Goal: Use online tool/utility: Use online tool/utility

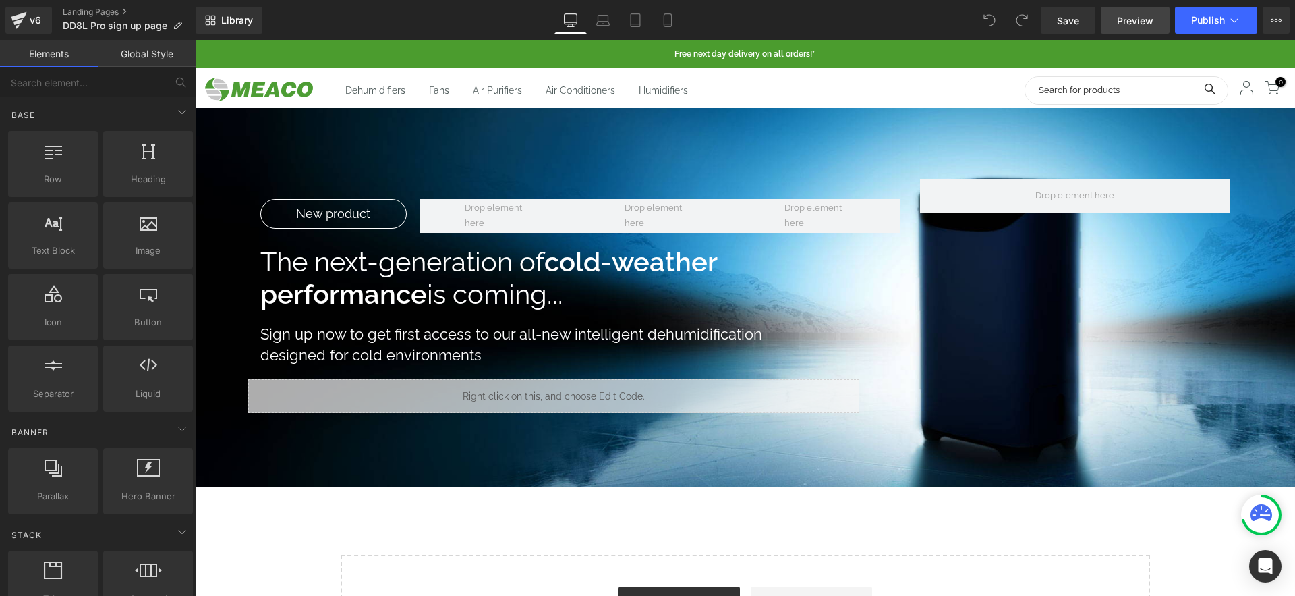
click at [1131, 22] on span "Preview" at bounding box center [1135, 20] width 36 height 14
click at [639, 24] on icon at bounding box center [635, 19] width 13 height 13
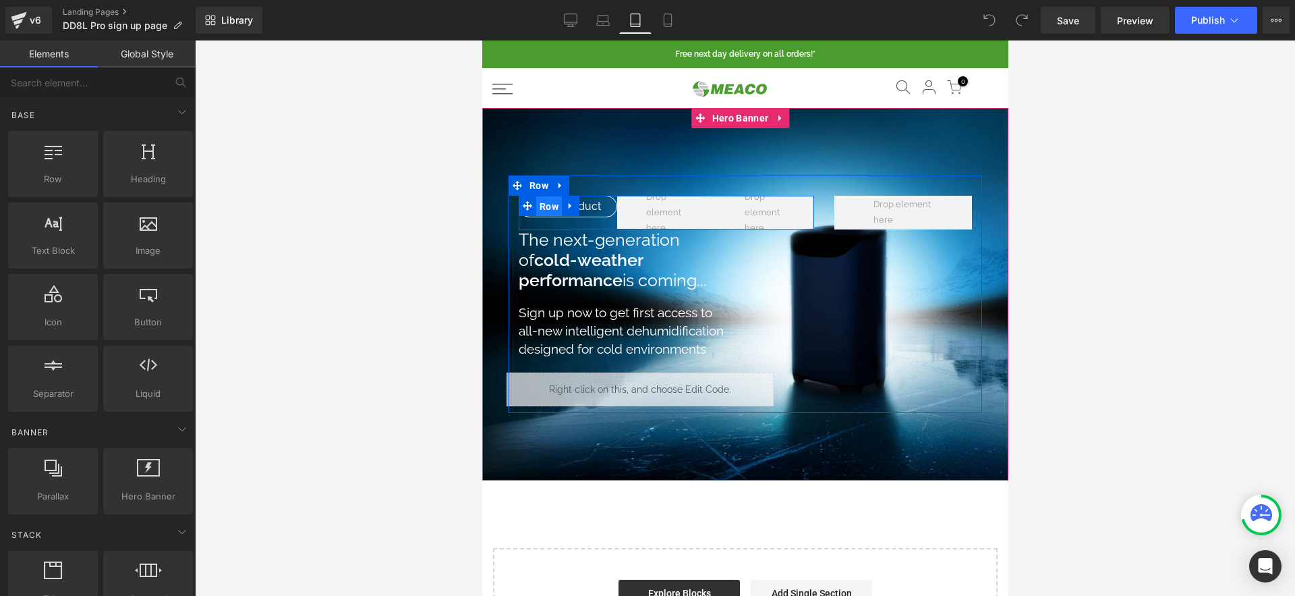
click at [546, 210] on span "Row" at bounding box center [549, 206] width 26 height 20
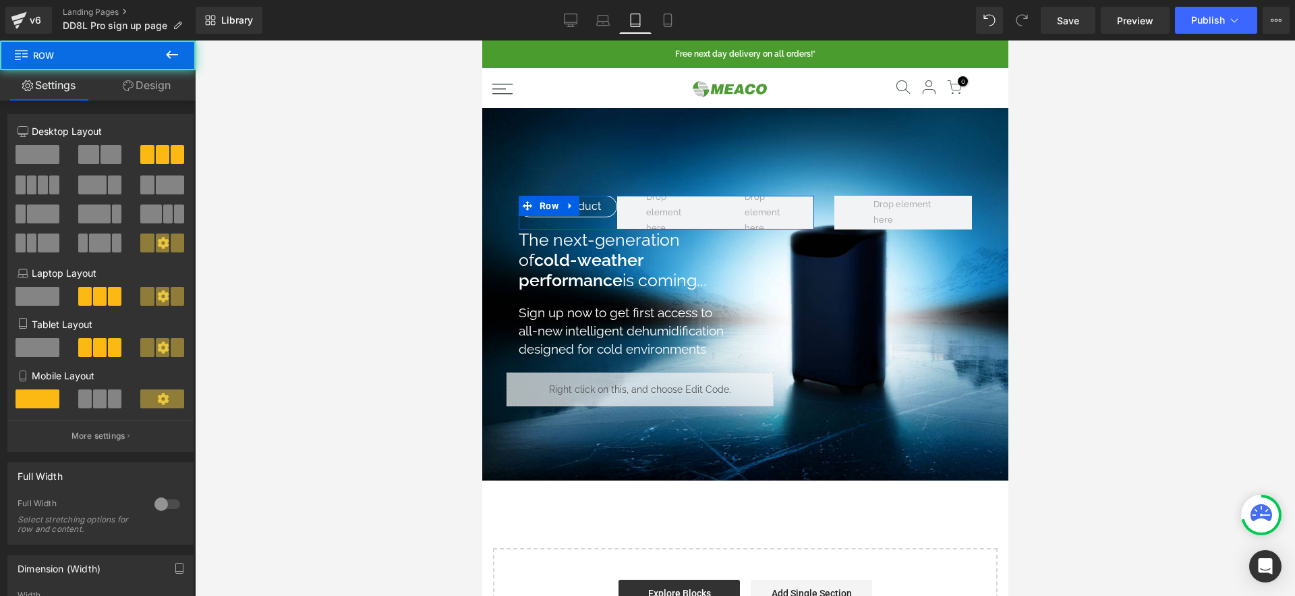
click at [164, 85] on link "Design" at bounding box center [147, 85] width 98 height 30
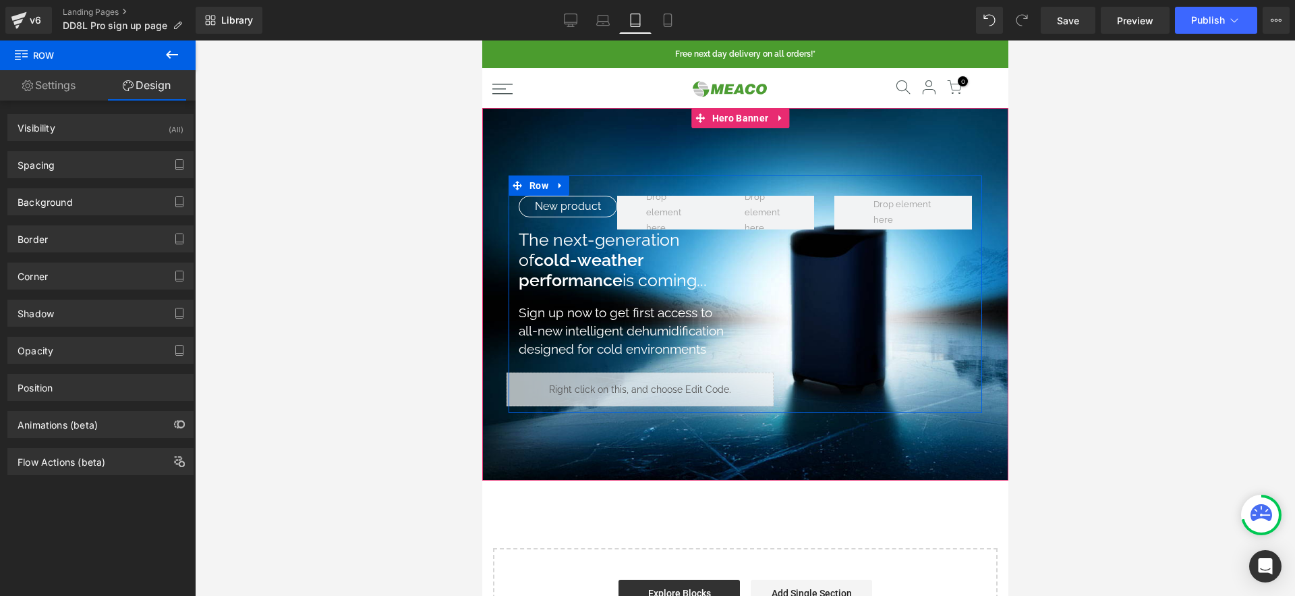
click at [564, 210] on link at bounding box center [566, 206] width 14 height 16
click at [563, 223] on div "New product Text Block" at bounding box center [567, 212] width 98 height 32
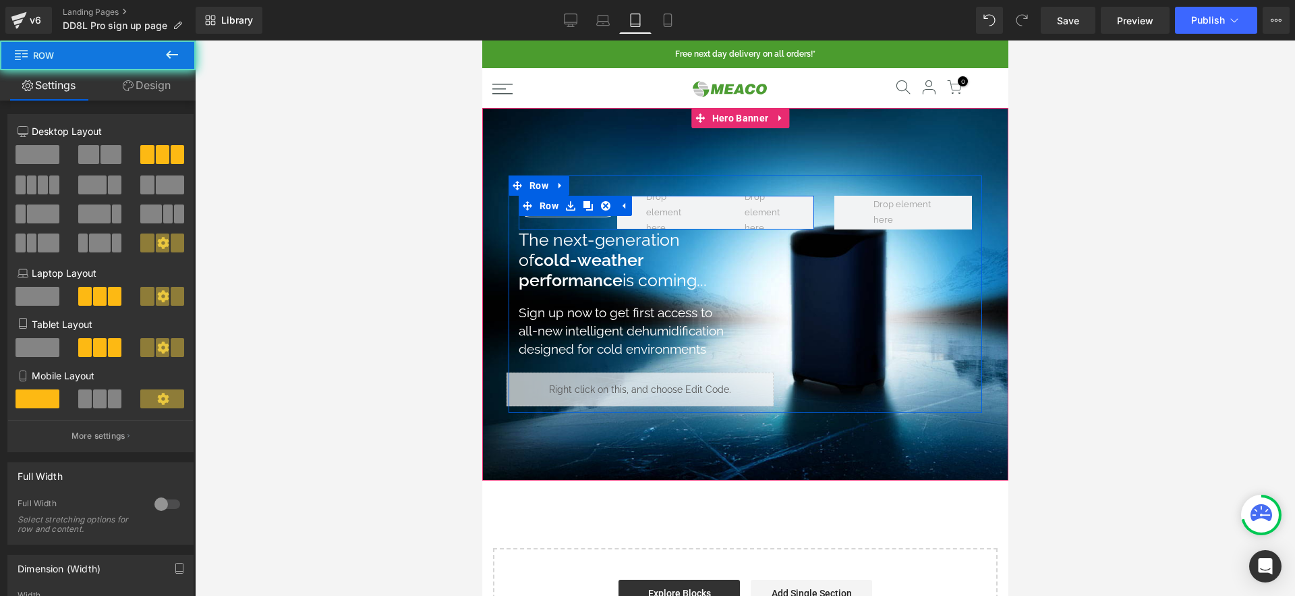
click at [559, 219] on div "New product Text Block" at bounding box center [567, 212] width 98 height 32
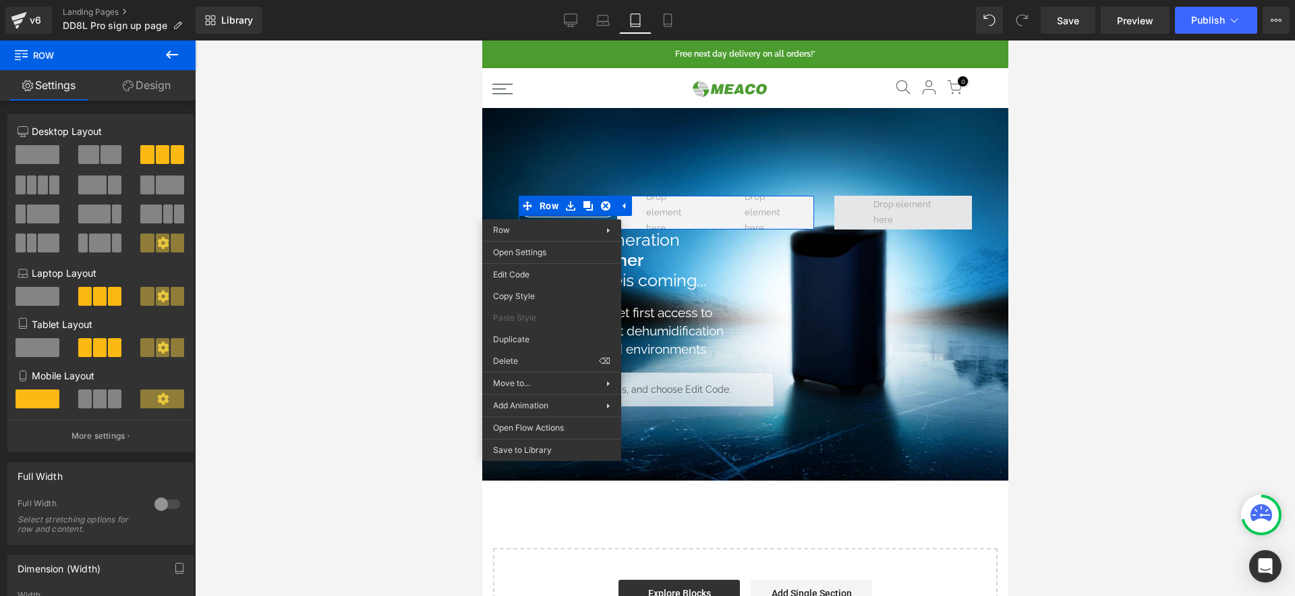
click at [849, 209] on span at bounding box center [903, 213] width 138 height 34
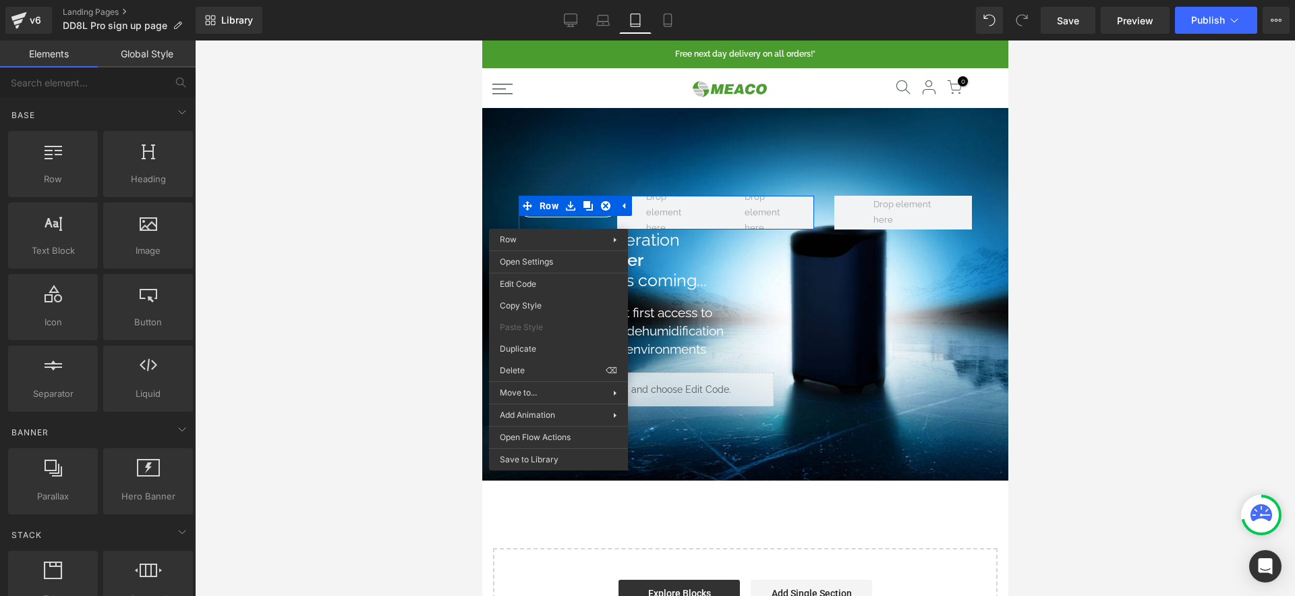
drag, startPoint x: 383, startPoint y: 254, endPoint x: 362, endPoint y: 246, distance: 23.3
click at [383, 254] on div at bounding box center [745, 317] width 1100 height 555
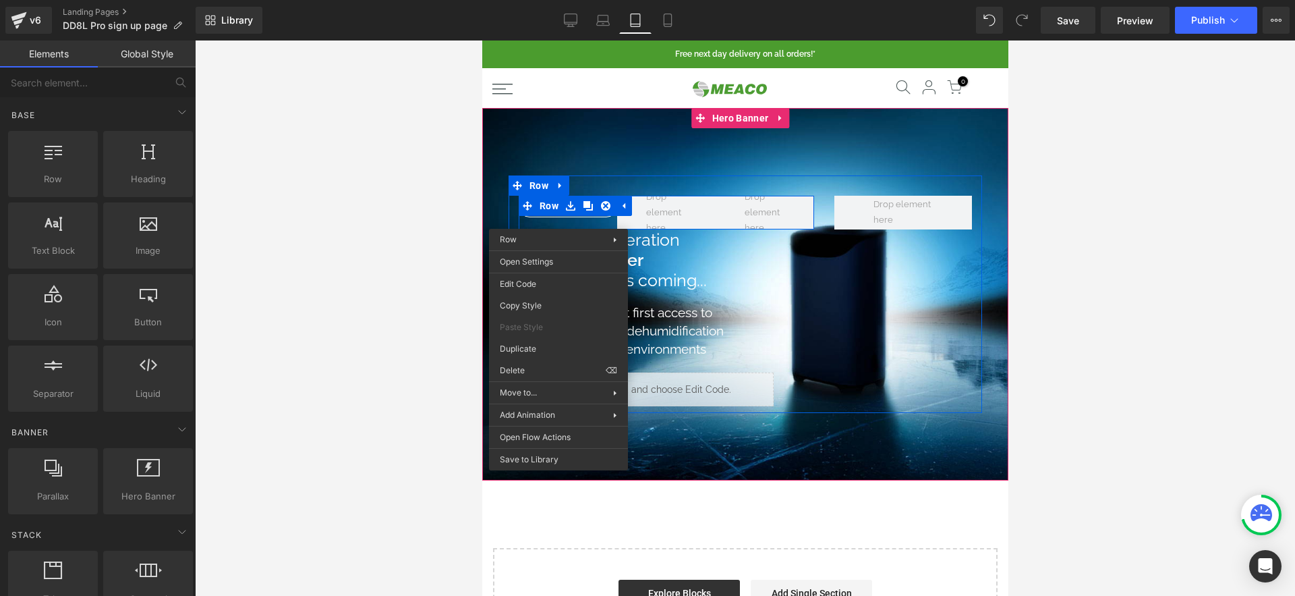
click at [575, 223] on div "New product Text Block" at bounding box center [567, 212] width 98 height 32
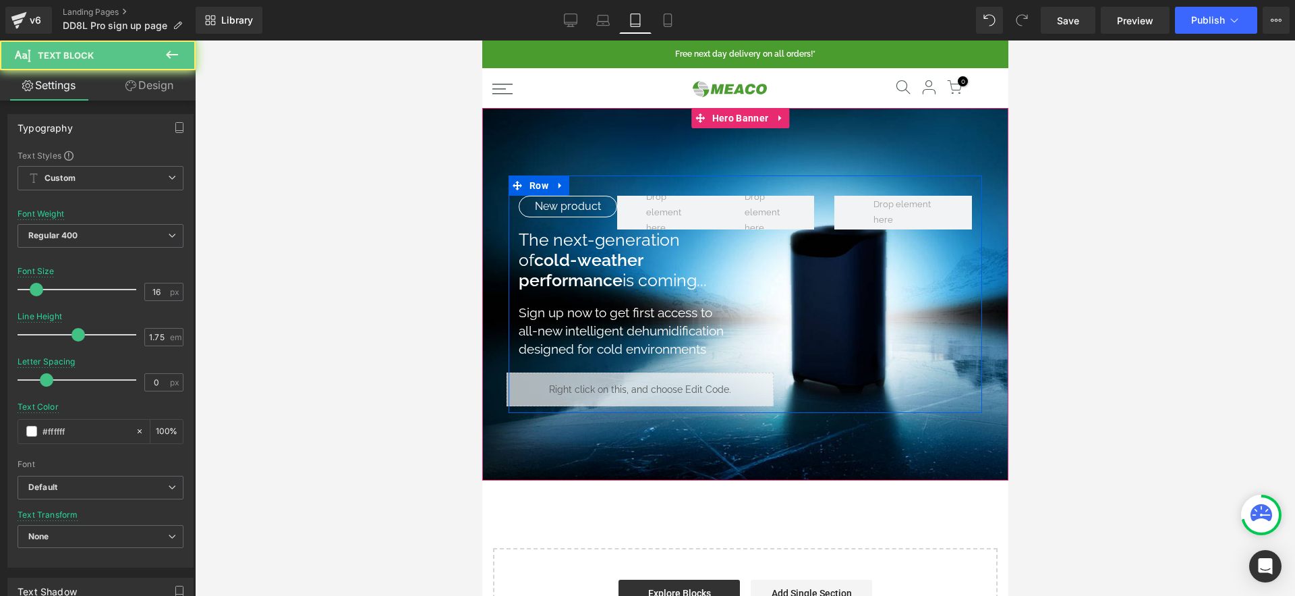
click at [573, 217] on div "New product Text Block" at bounding box center [567, 207] width 98 height 22
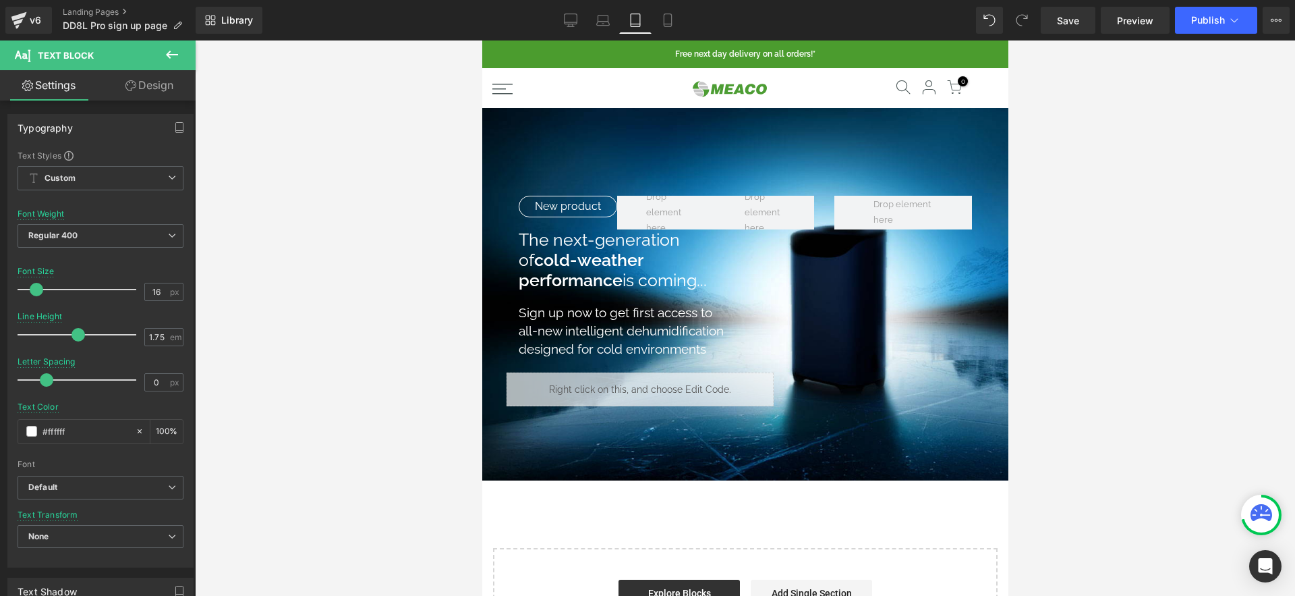
drag, startPoint x: 142, startPoint y: 70, endPoint x: 146, endPoint y: 78, distance: 9.1
click at [142, 70] on link "Design" at bounding box center [150, 85] width 98 height 30
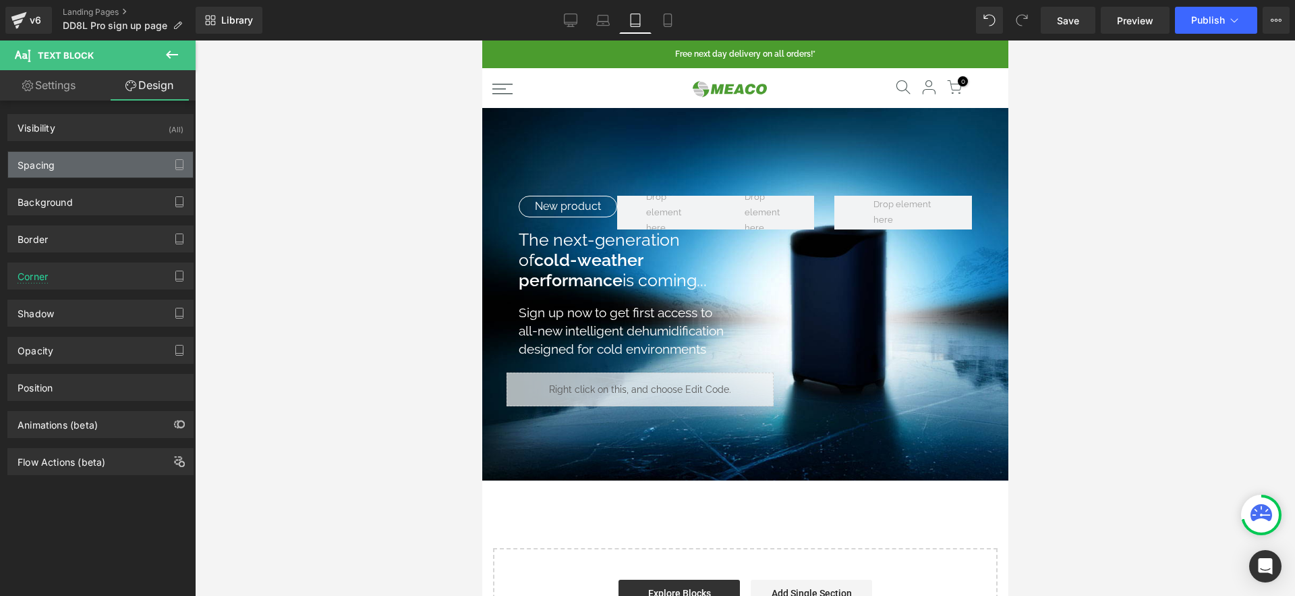
click at [109, 162] on div "Spacing" at bounding box center [100, 165] width 185 height 26
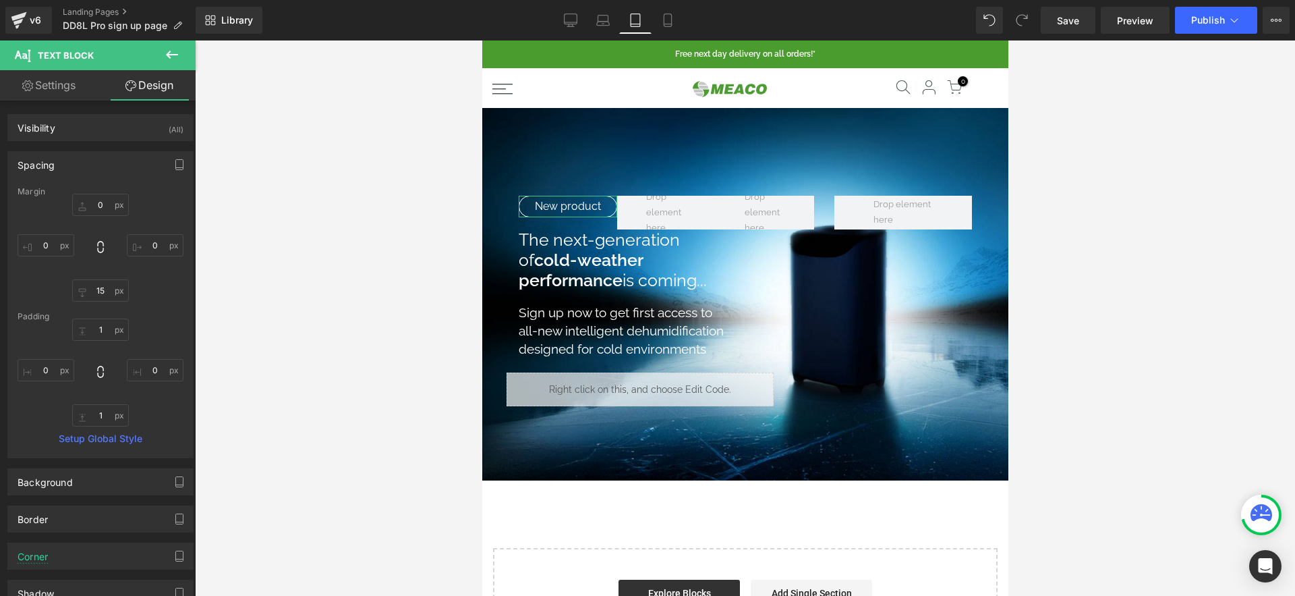
click at [60, 91] on link "Settings" at bounding box center [49, 85] width 98 height 30
type input "100"
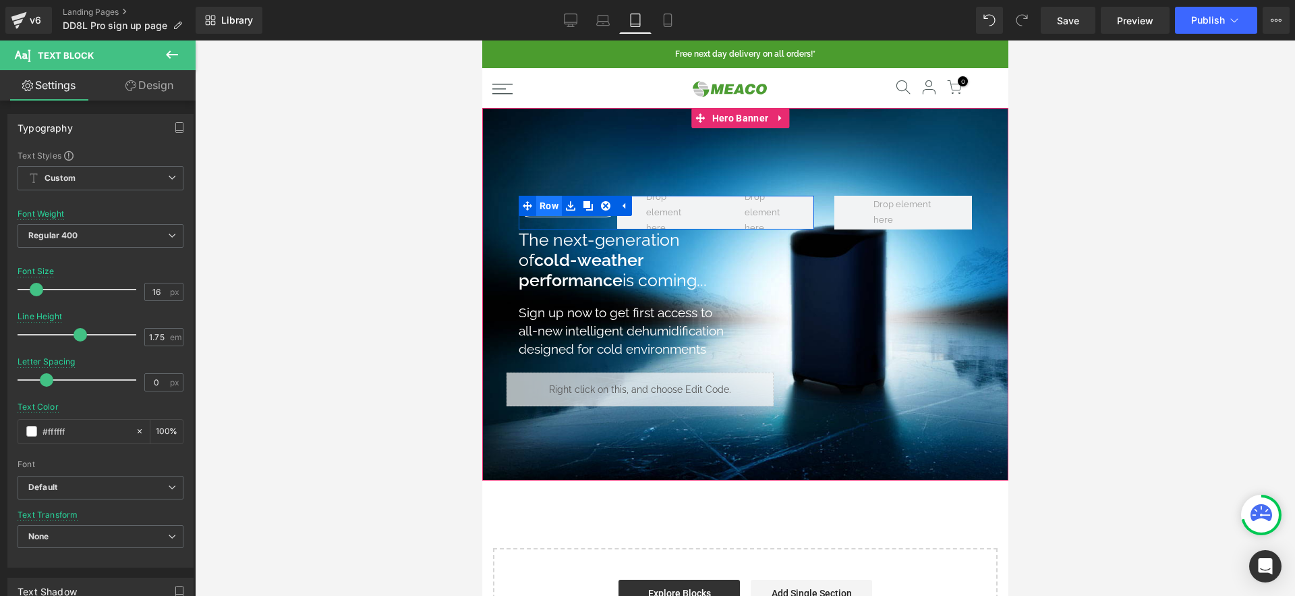
click at [542, 206] on span "Row" at bounding box center [549, 206] width 26 height 20
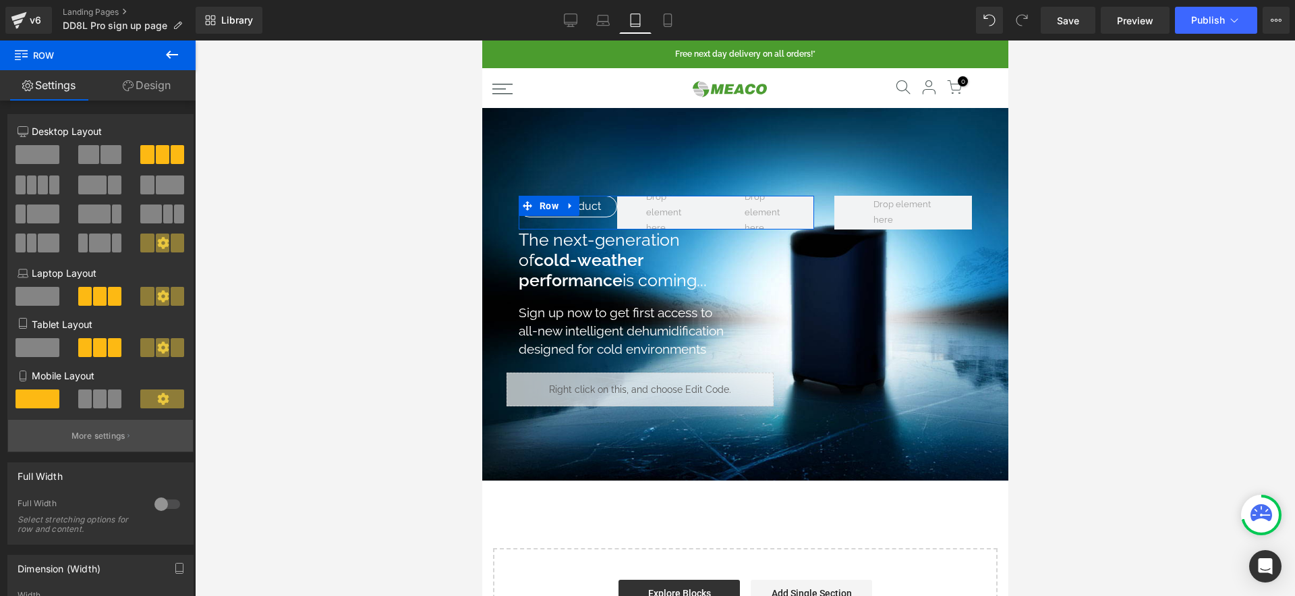
click at [103, 430] on p "More settings" at bounding box center [99, 436] width 54 height 12
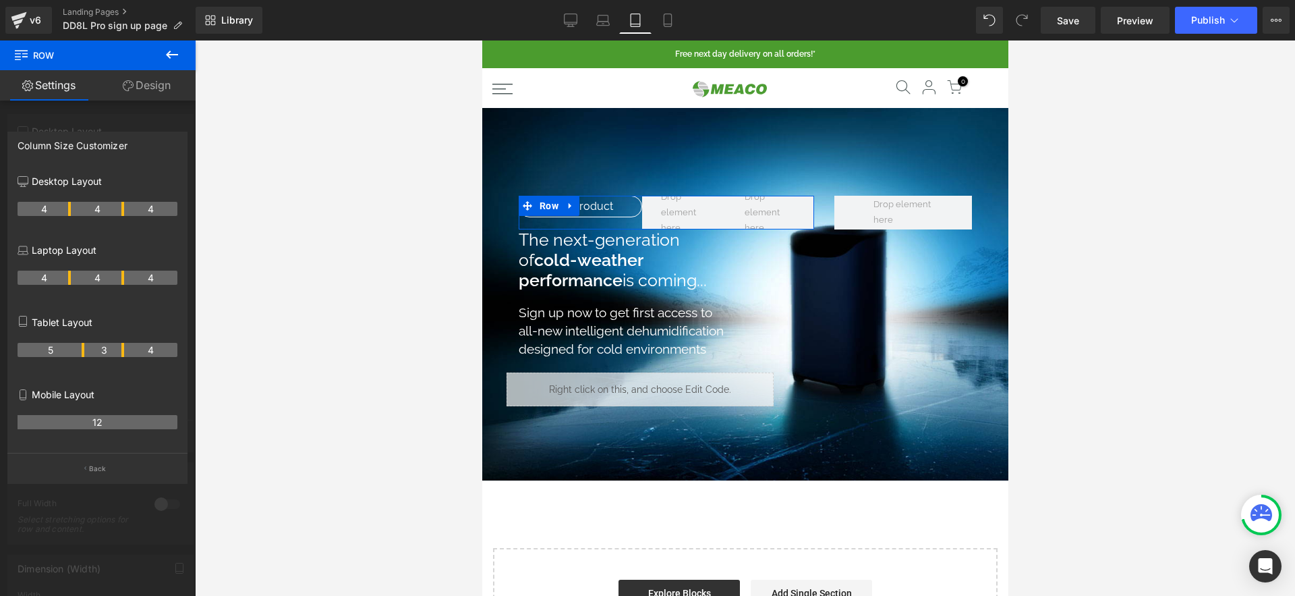
drag, startPoint x: 67, startPoint y: 349, endPoint x: 78, endPoint y: 347, distance: 10.3
click at [78, 347] on th "5" at bounding box center [51, 350] width 67 height 14
click at [355, 268] on div at bounding box center [745, 317] width 1100 height 555
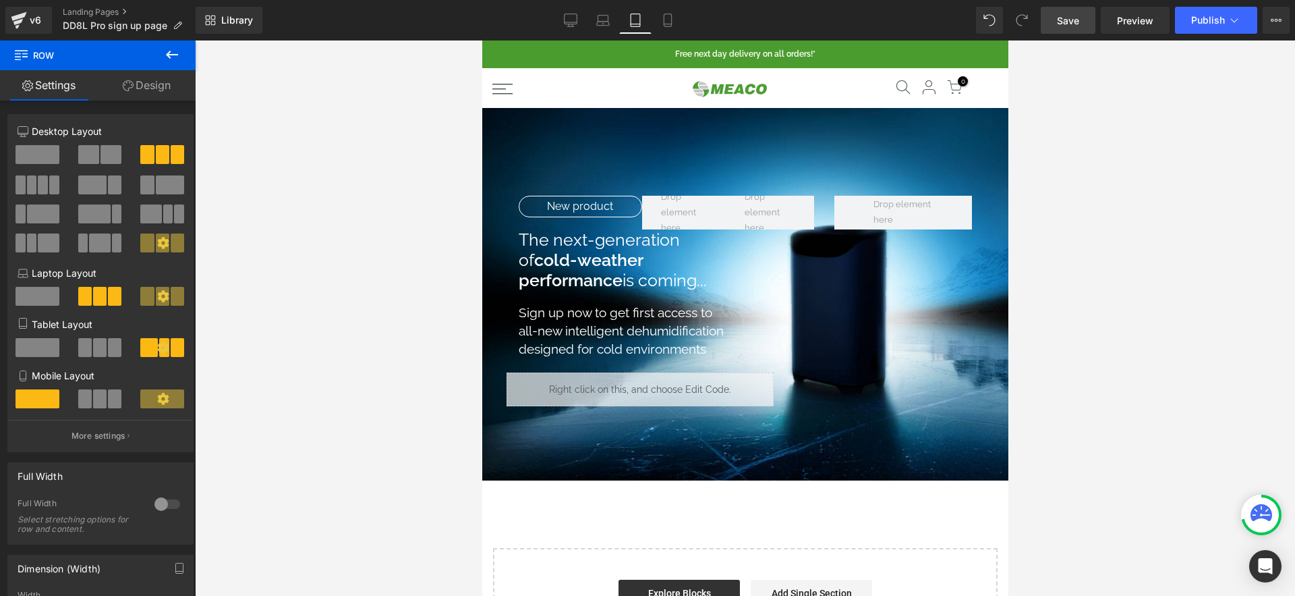
click at [1090, 23] on link "Save" at bounding box center [1068, 20] width 55 height 27
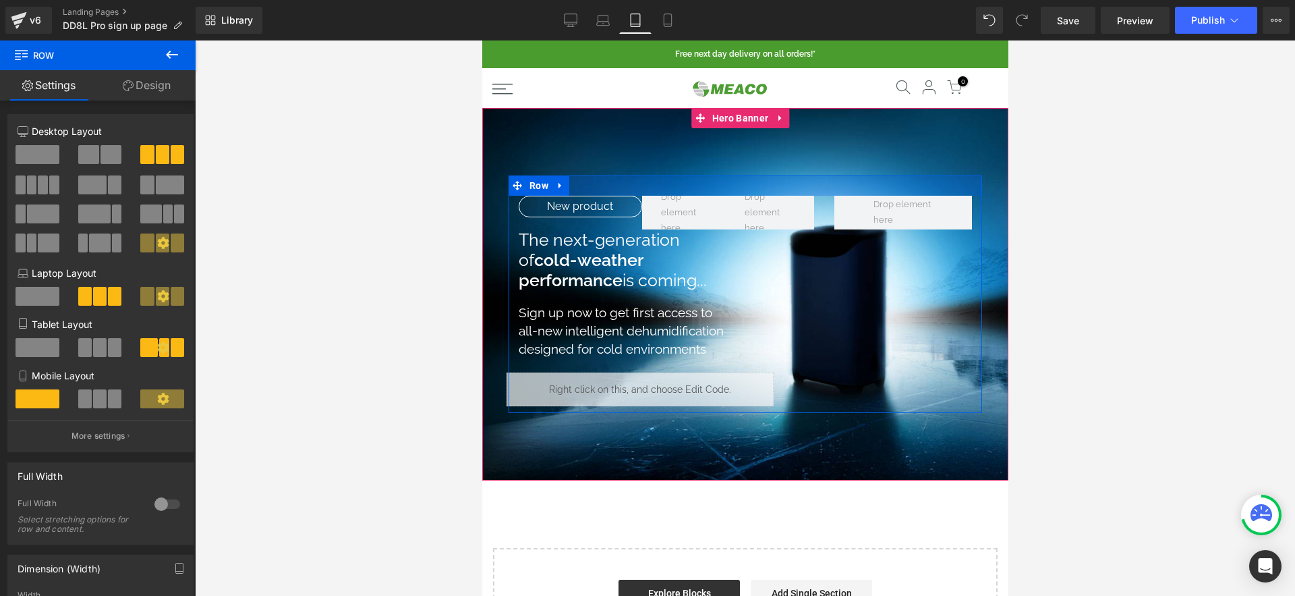
click at [581, 204] on li "Text Block" at bounding box center [552, 206] width 57 height 16
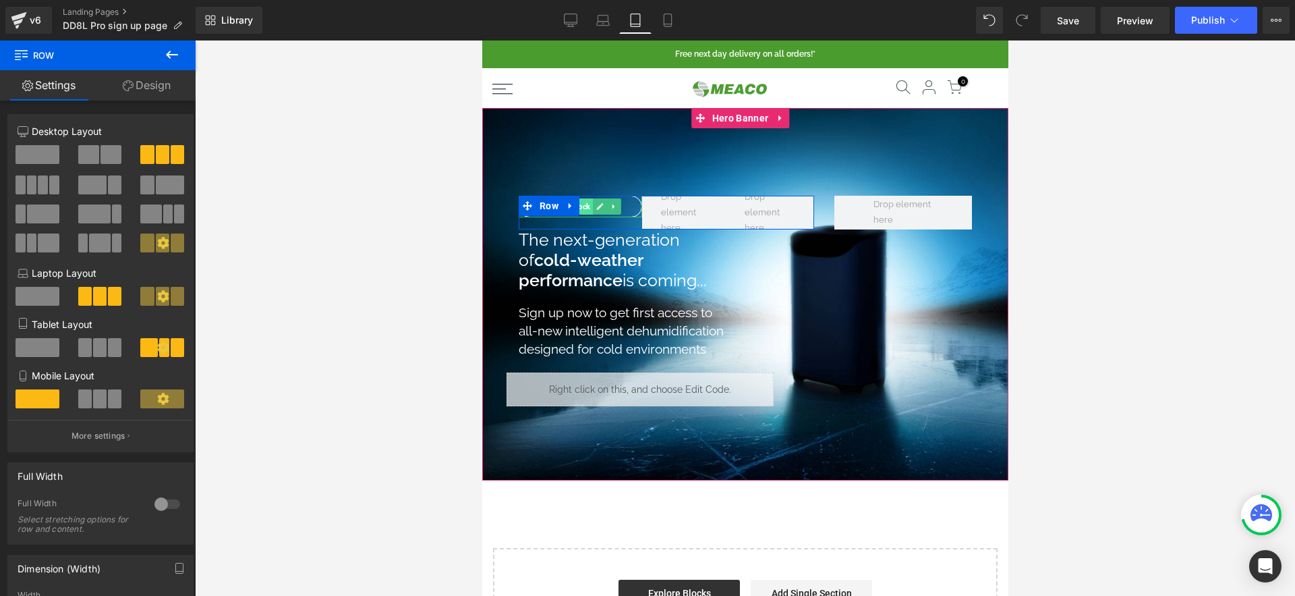
click at [585, 207] on span "Text Block" at bounding box center [571, 206] width 42 height 16
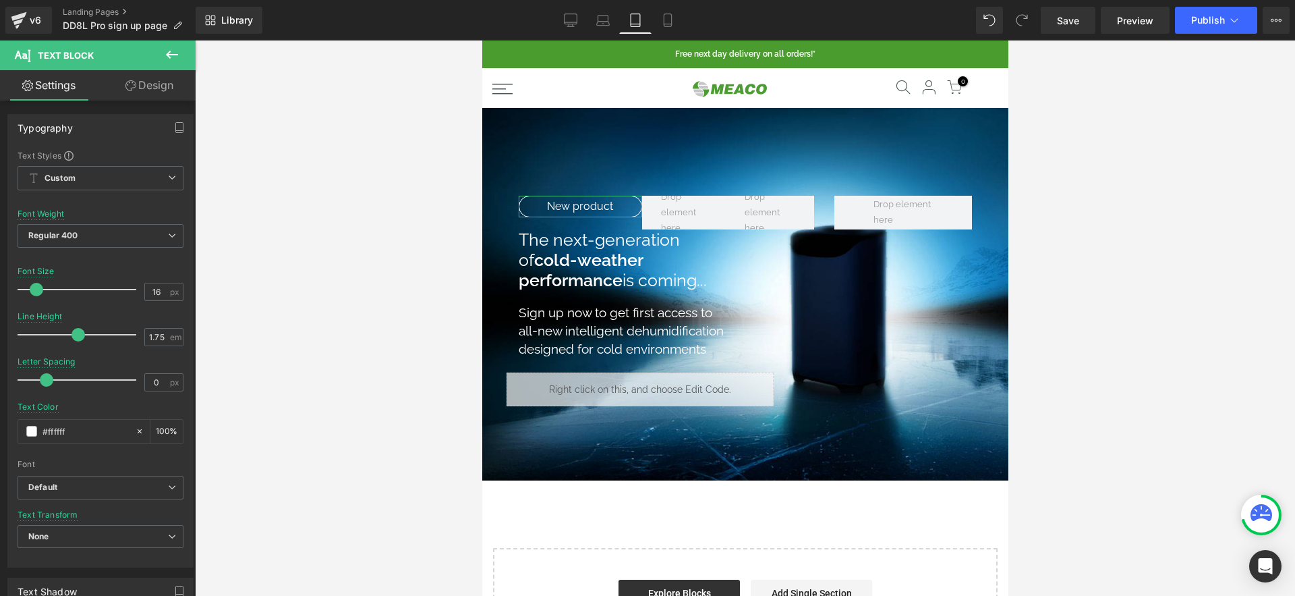
click at [136, 82] on link "Design" at bounding box center [150, 85] width 98 height 30
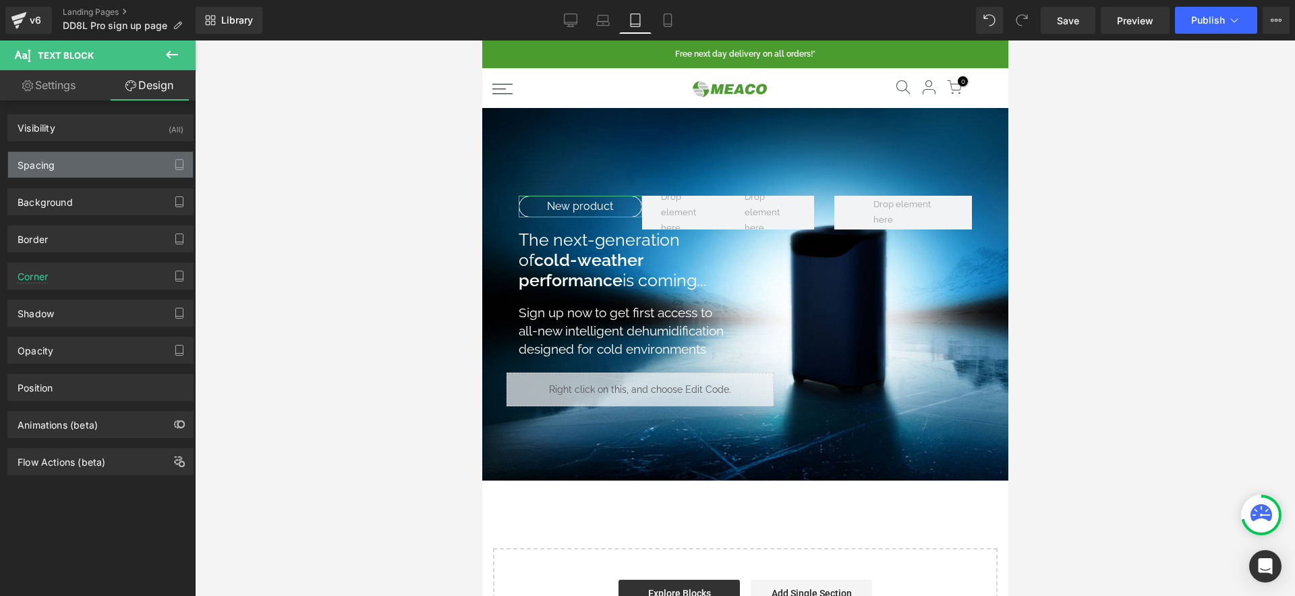
click at [104, 163] on div "Spacing" at bounding box center [100, 165] width 185 height 26
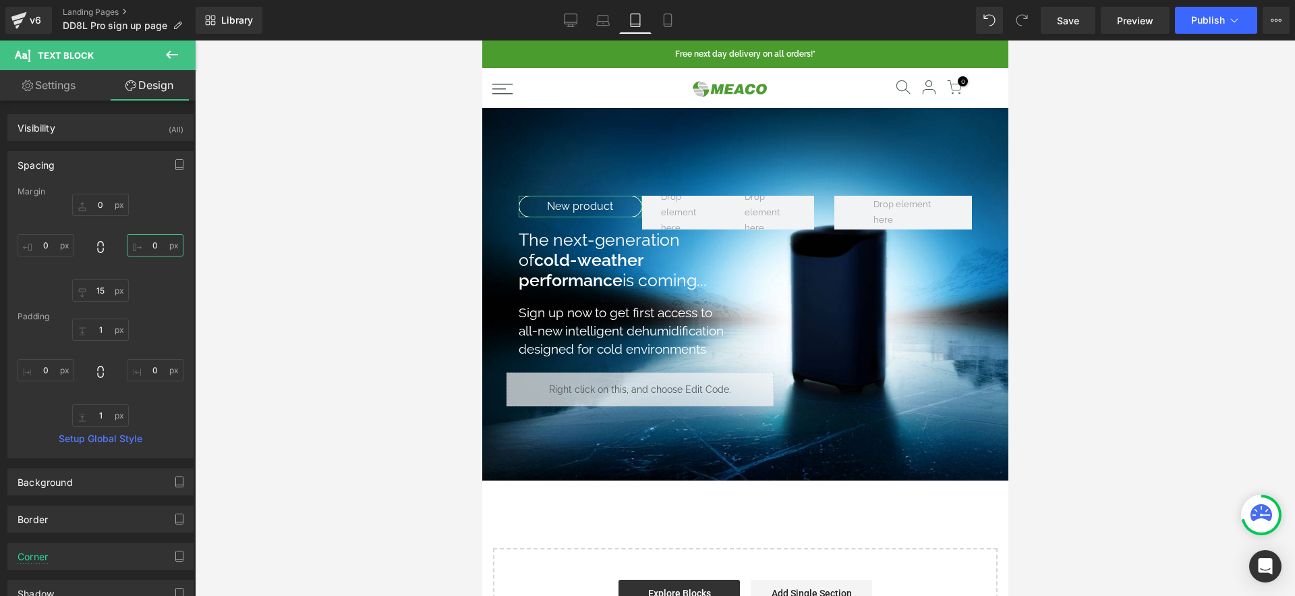
click at [151, 252] on input "0" at bounding box center [155, 245] width 57 height 22
type input "-10"
click at [1084, 22] on link "Save" at bounding box center [1068, 20] width 55 height 27
click at [563, 24] on link "Desktop" at bounding box center [571, 20] width 32 height 27
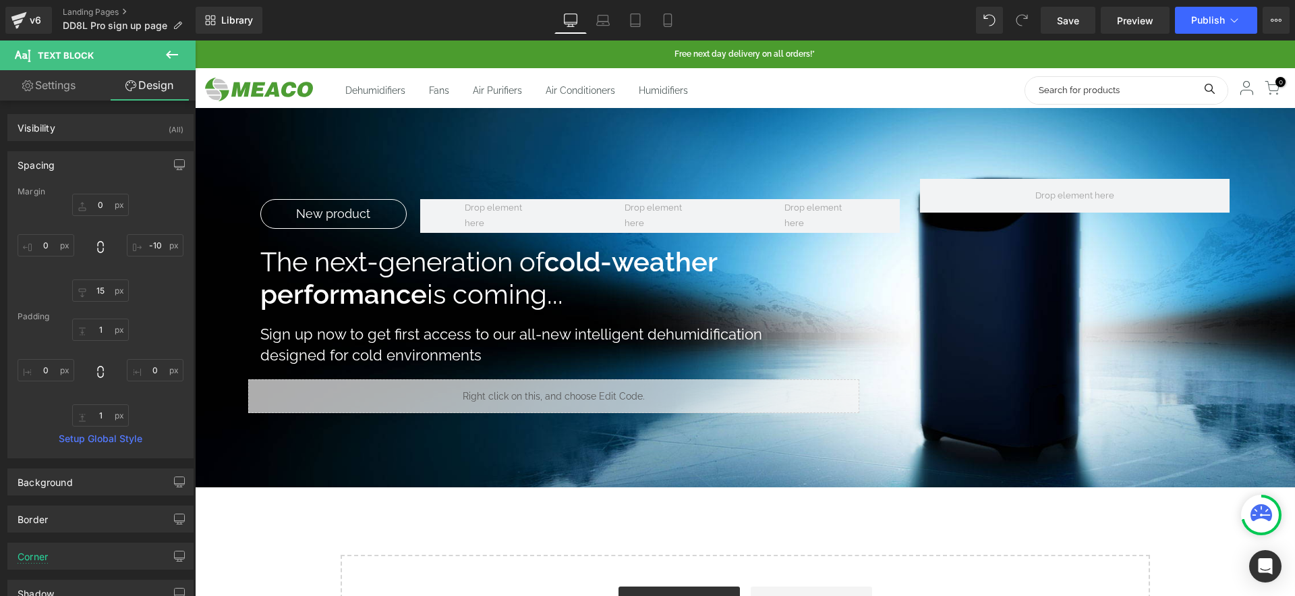
type input "0"
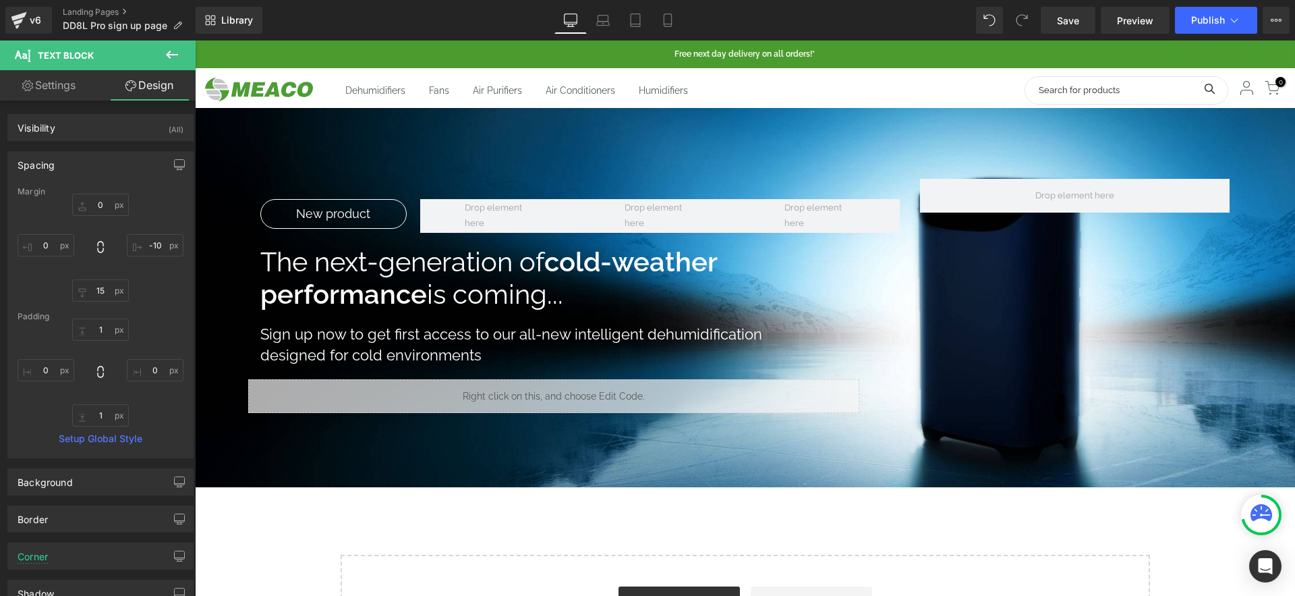
type input "0"
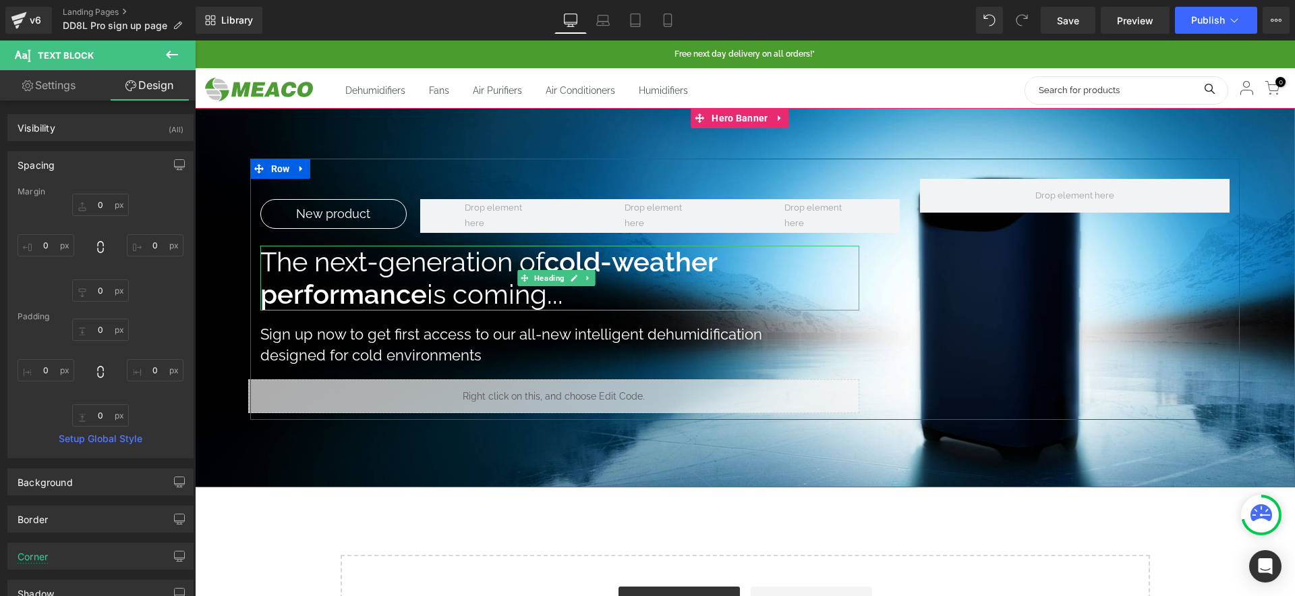
click at [609, 271] on strong "cold-weather performance" at bounding box center [488, 278] width 457 height 64
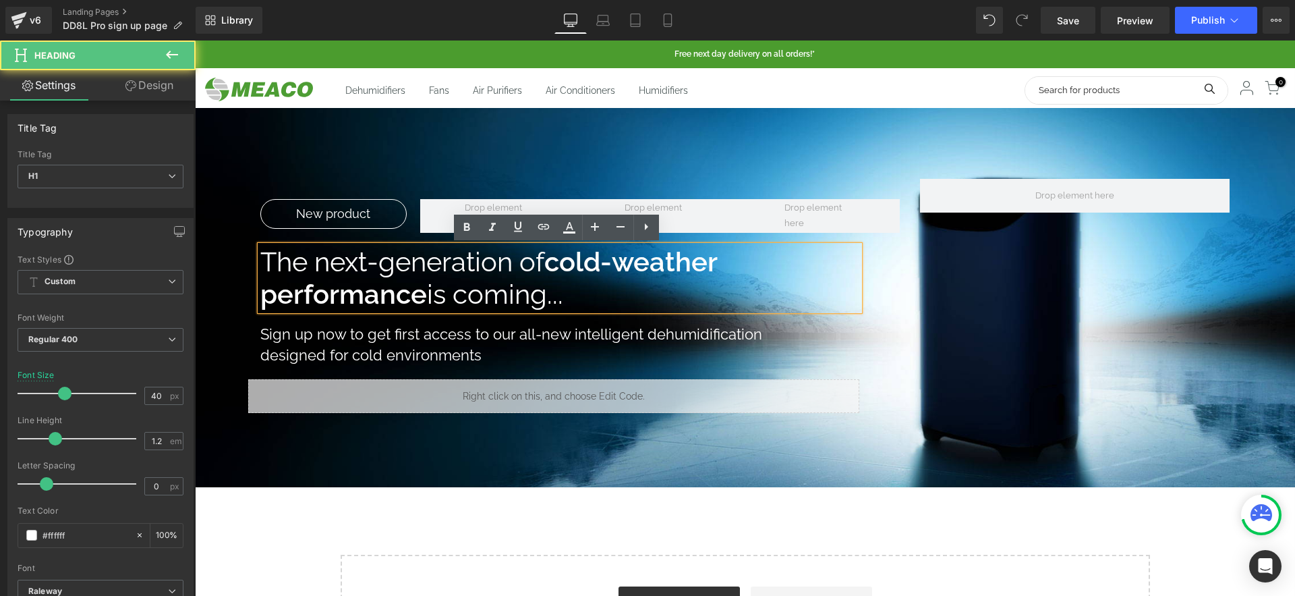
click at [495, 355] on h1 "Sign up now to get first access to our all-new intelligent dehumidification des…" at bounding box center [533, 345] width 546 height 42
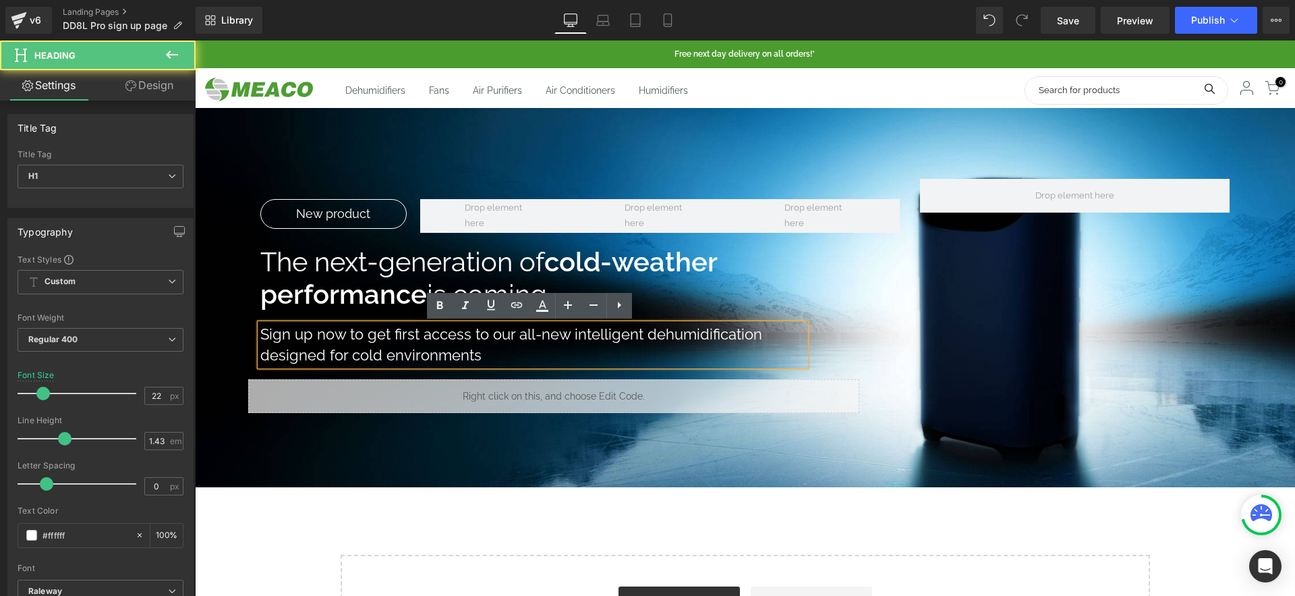
click at [507, 262] on h1 "The next-generation of cold-weather performance is coming..." at bounding box center [560, 278] width 600 height 65
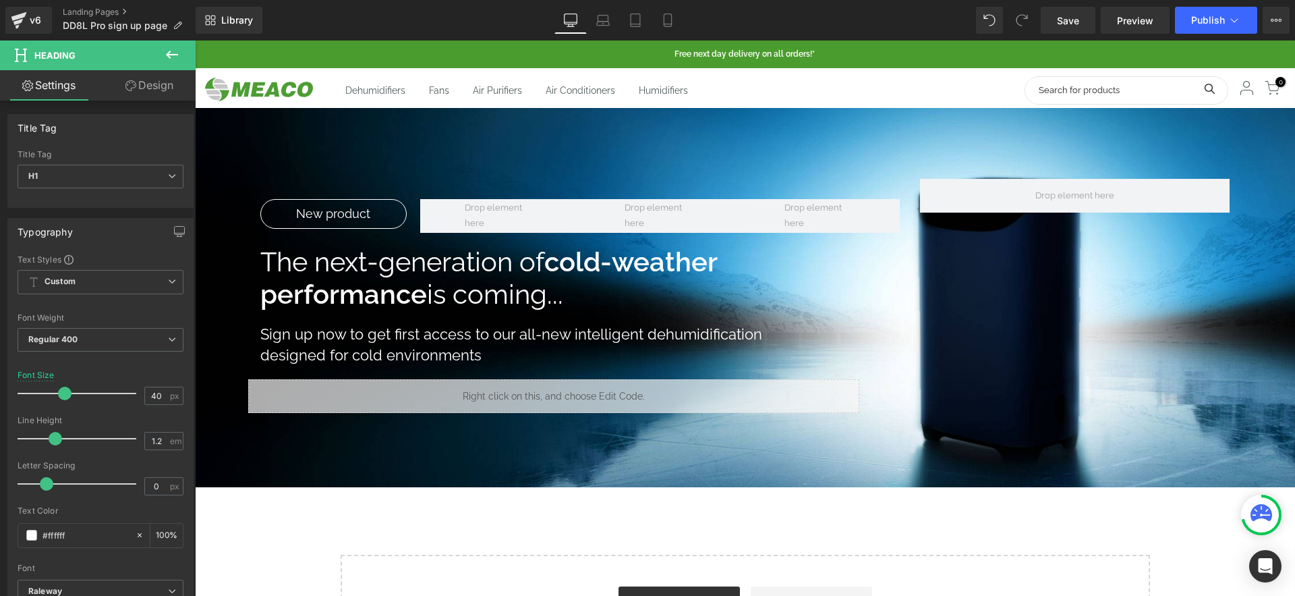
click at [161, 89] on link "Design" at bounding box center [150, 85] width 98 height 30
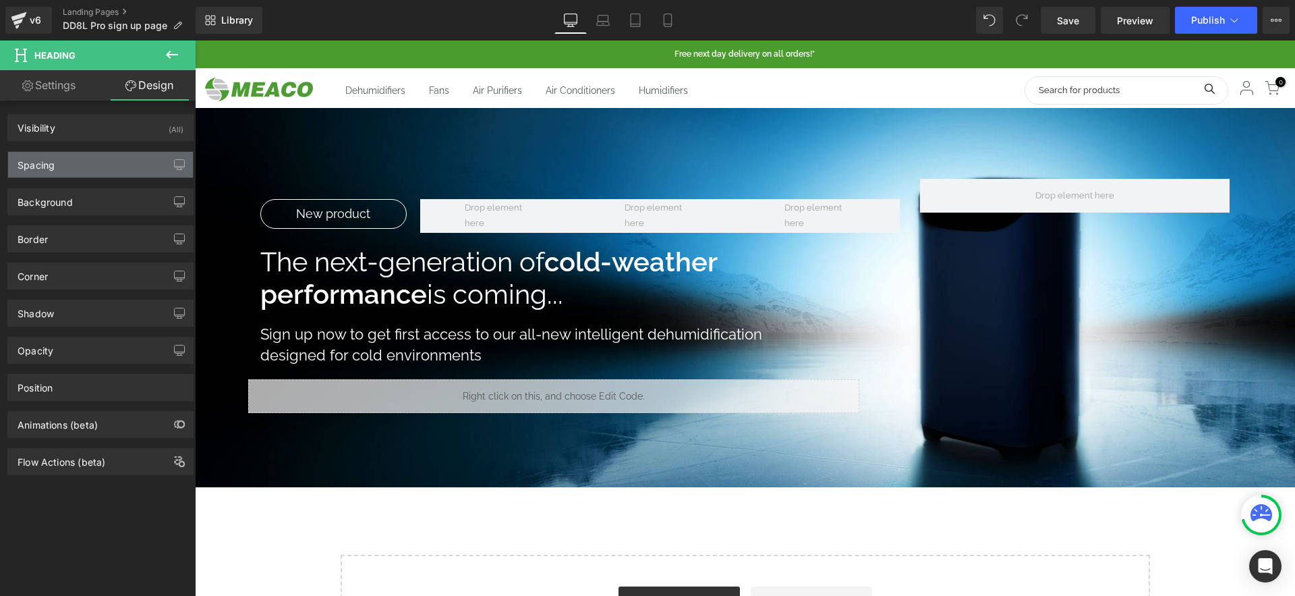
click at [122, 172] on div "Spacing" at bounding box center [100, 165] width 185 height 26
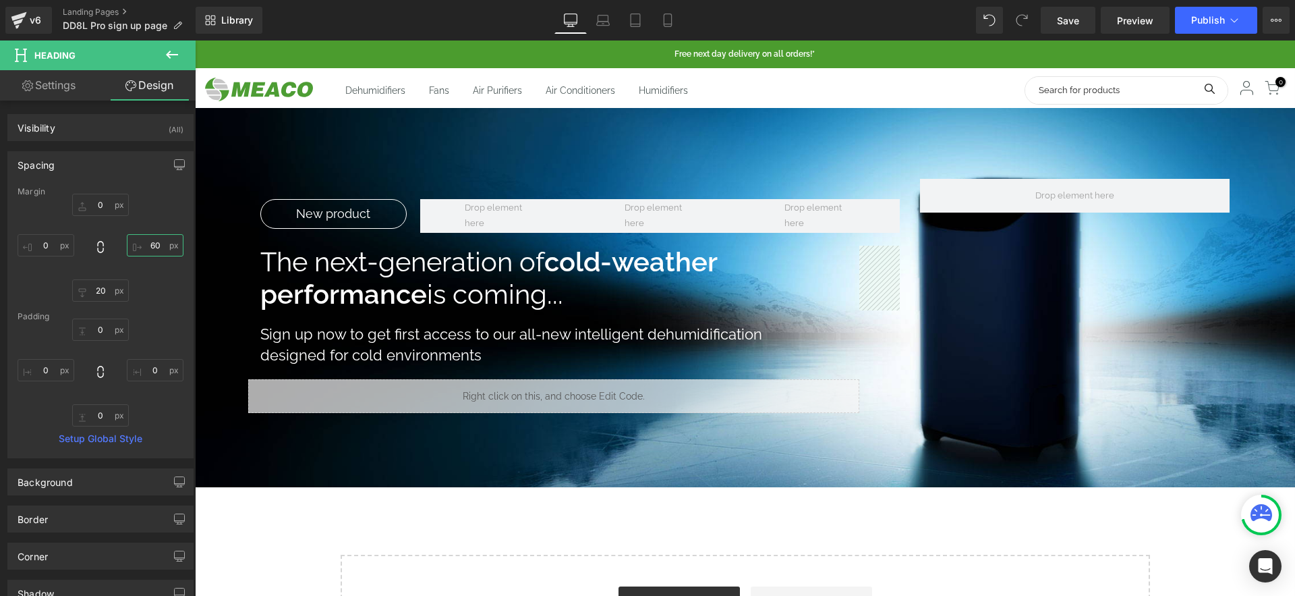
click at [148, 241] on input "60" at bounding box center [155, 245] width 57 height 22
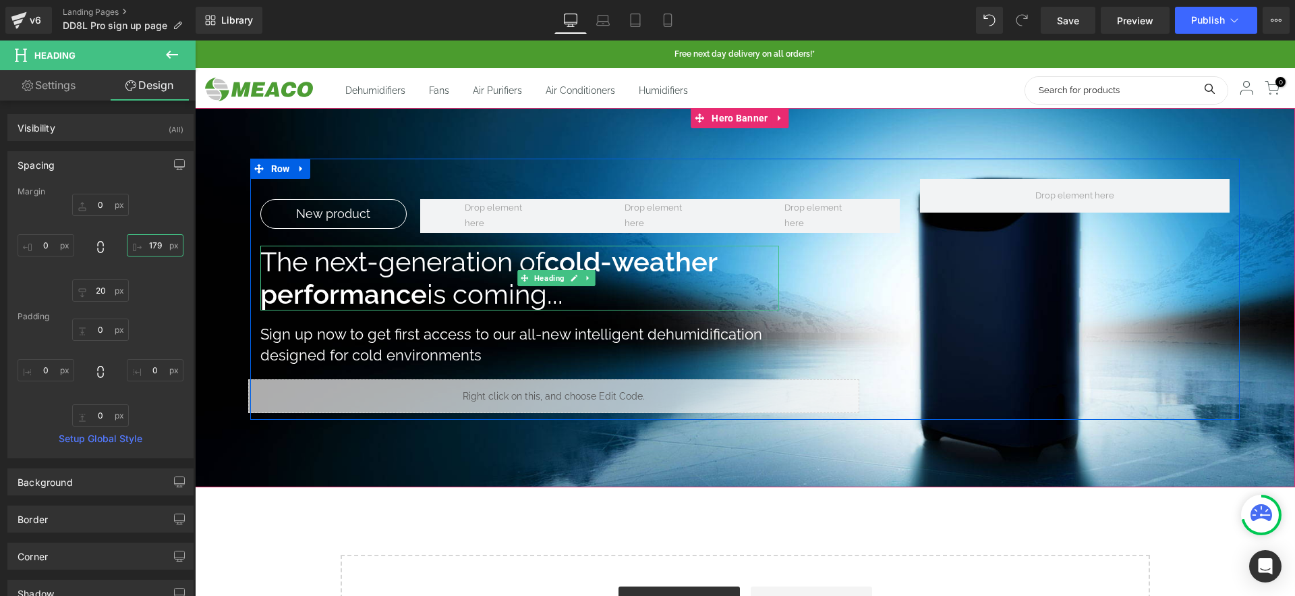
type input "180"
click at [523, 349] on span "Heading" at bounding box center [523, 345] width 36 height 16
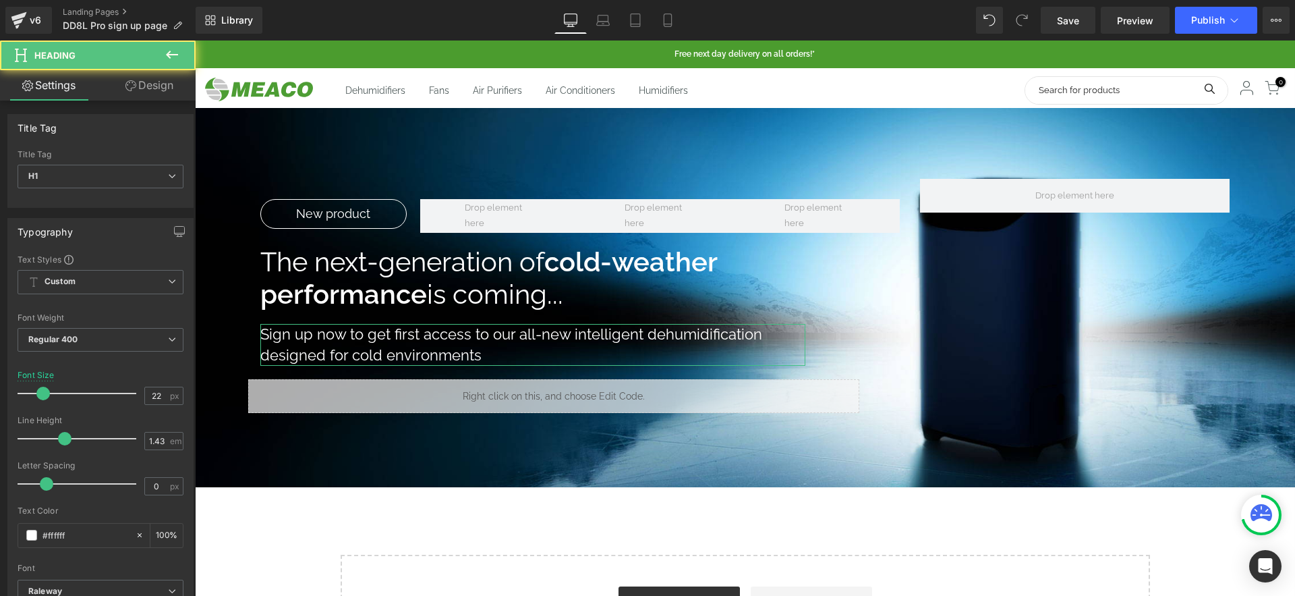
click at [132, 95] on link "Design" at bounding box center [150, 85] width 98 height 30
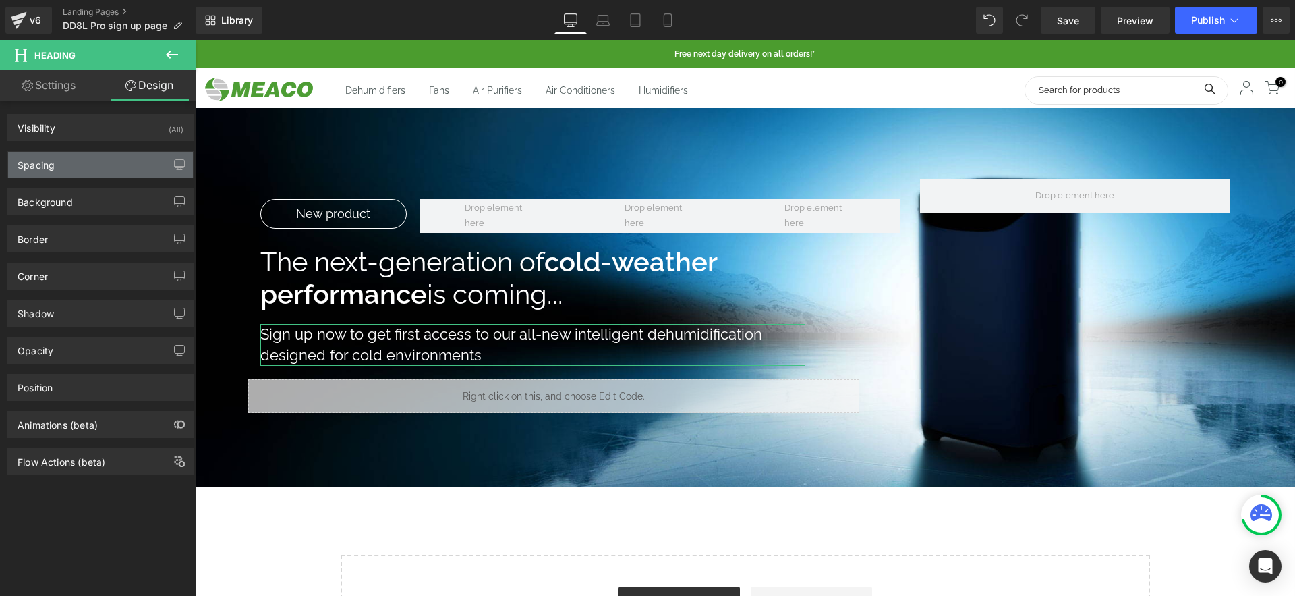
click at [105, 157] on div "Spacing" at bounding box center [100, 165] width 185 height 26
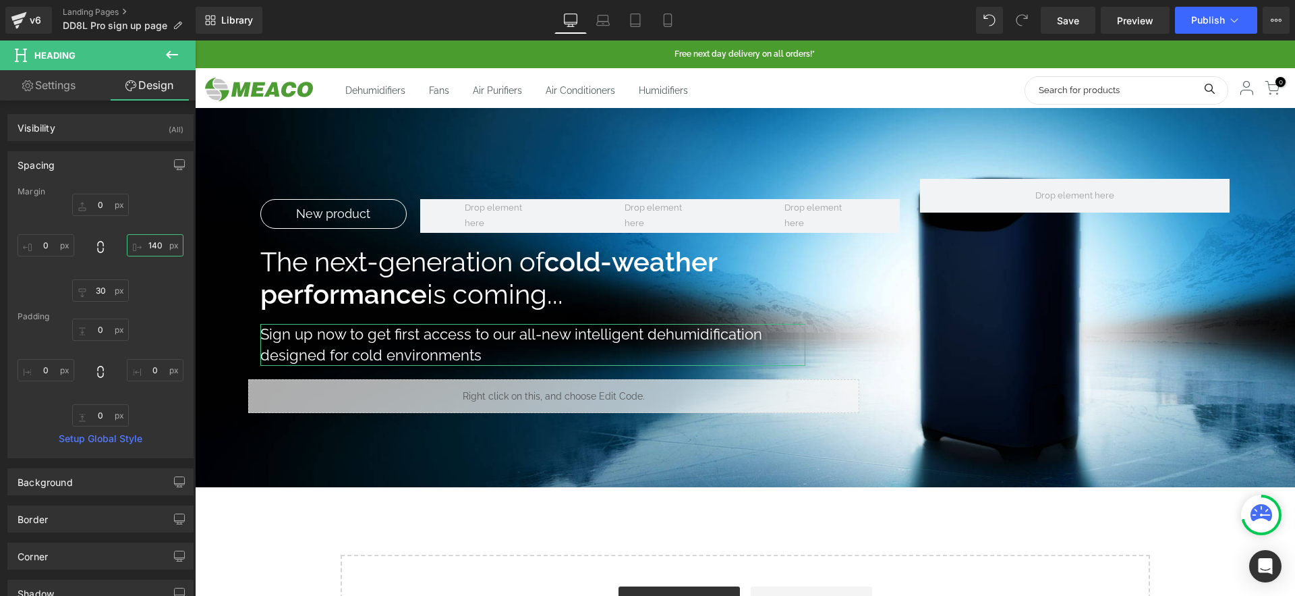
click at [146, 239] on input "140" at bounding box center [155, 245] width 57 height 22
type input "180"
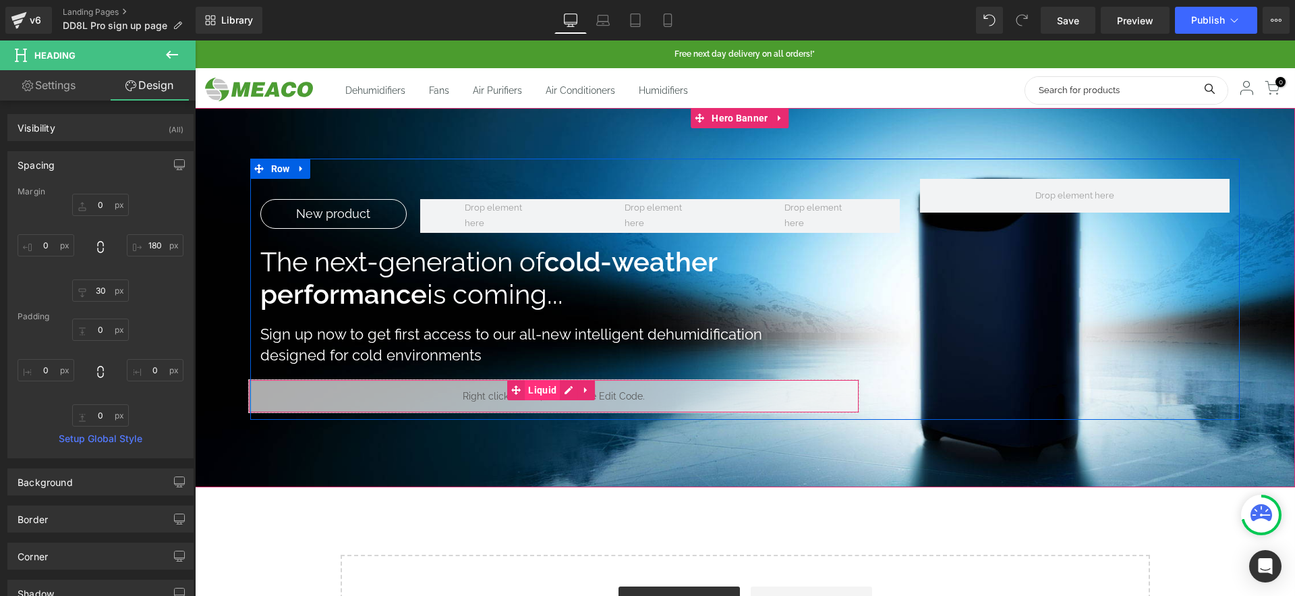
click at [533, 392] on span "Liquid" at bounding box center [542, 390] width 35 height 20
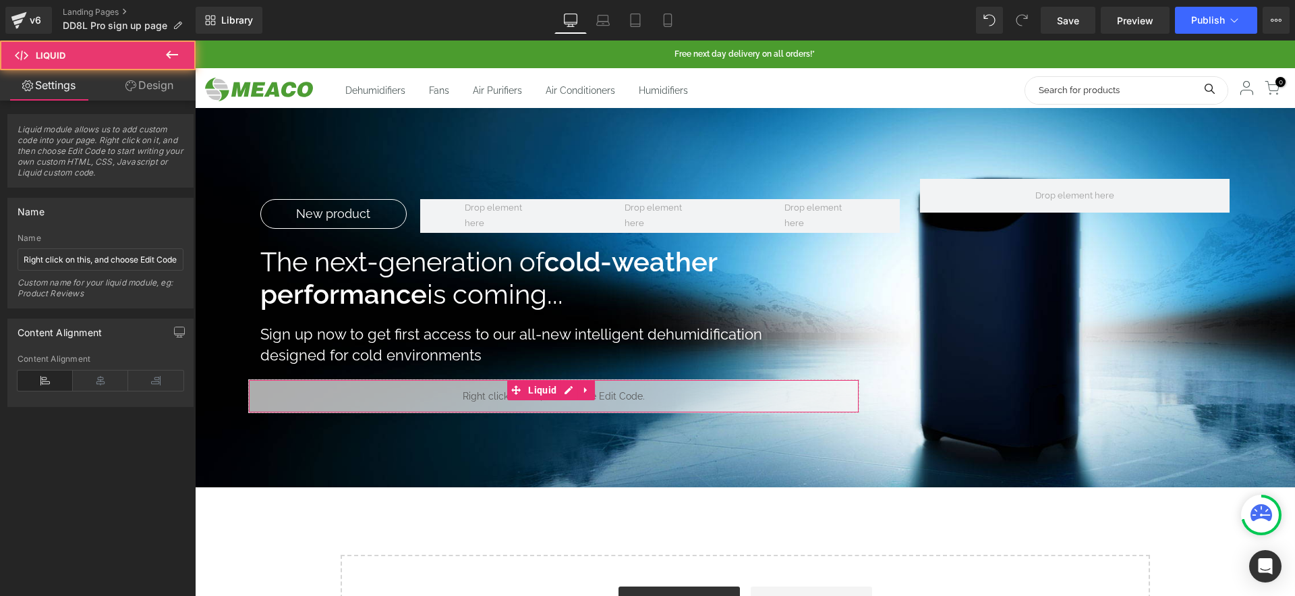
click at [139, 90] on link "Design" at bounding box center [150, 85] width 98 height 30
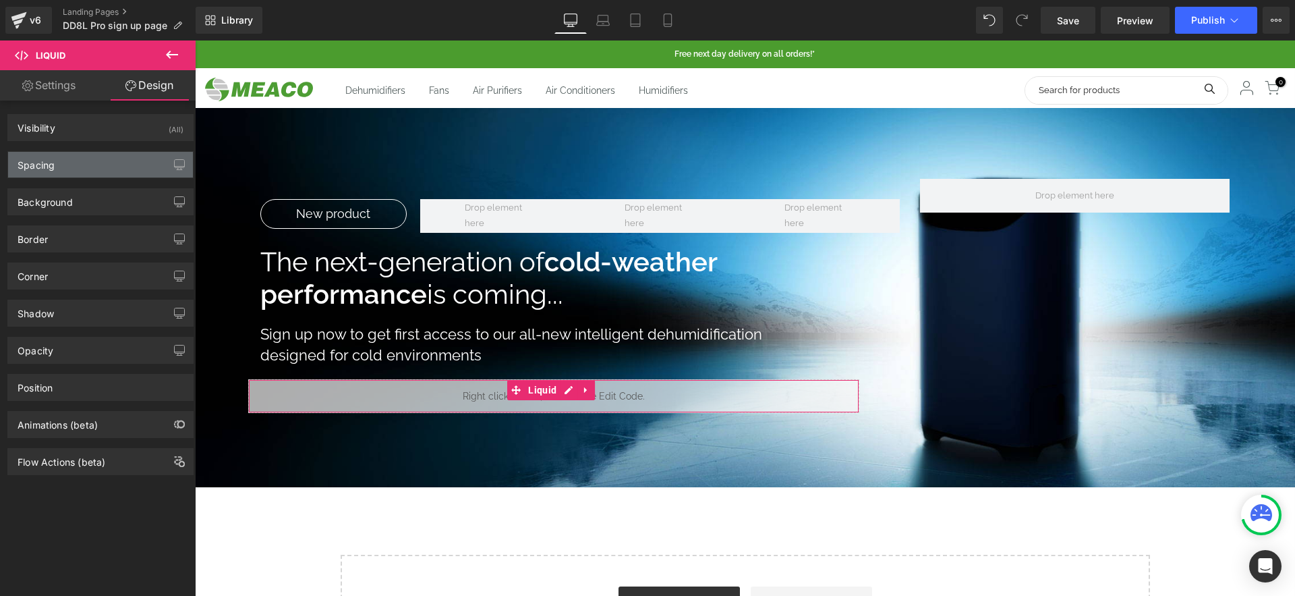
click at [119, 162] on div "Spacing" at bounding box center [100, 165] width 185 height 26
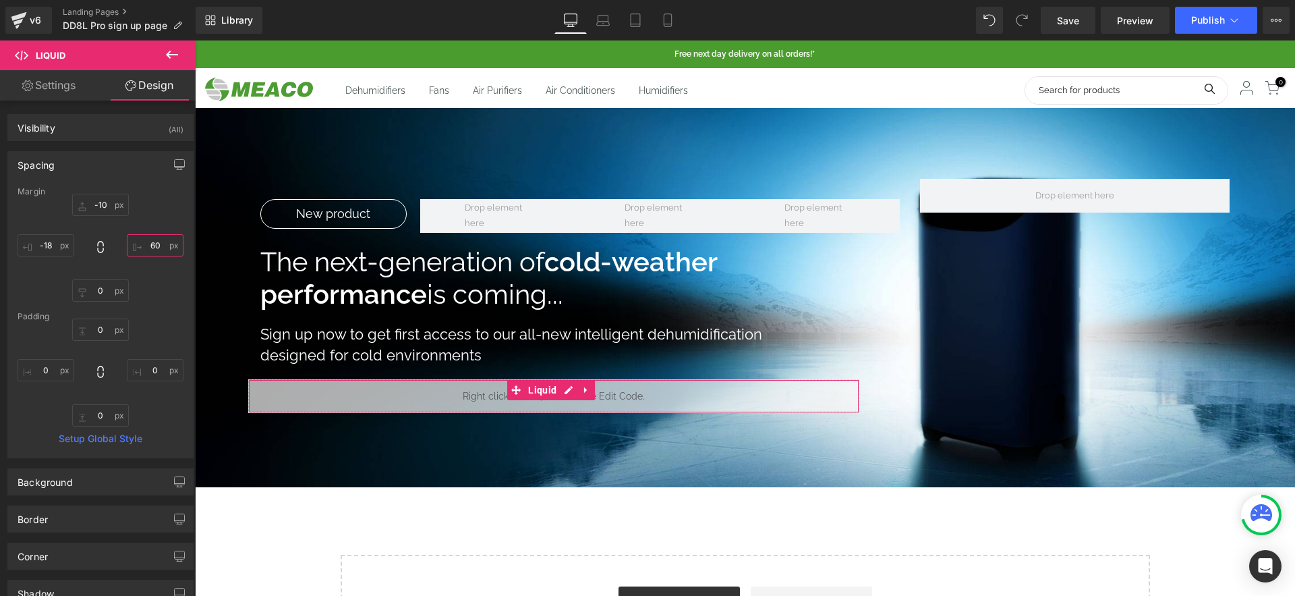
click at [157, 237] on input "60" at bounding box center [155, 245] width 57 height 22
type input "180"
click at [1086, 26] on link "Save" at bounding box center [1068, 20] width 55 height 27
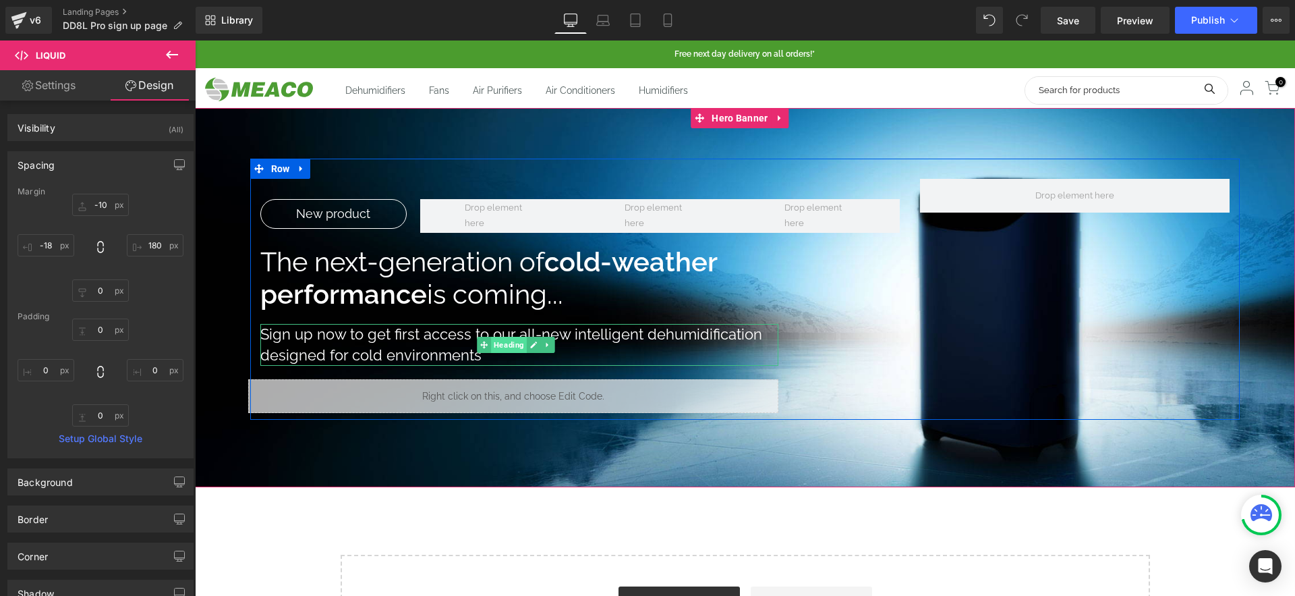
click at [510, 341] on span "Heading" at bounding box center [510, 345] width 36 height 16
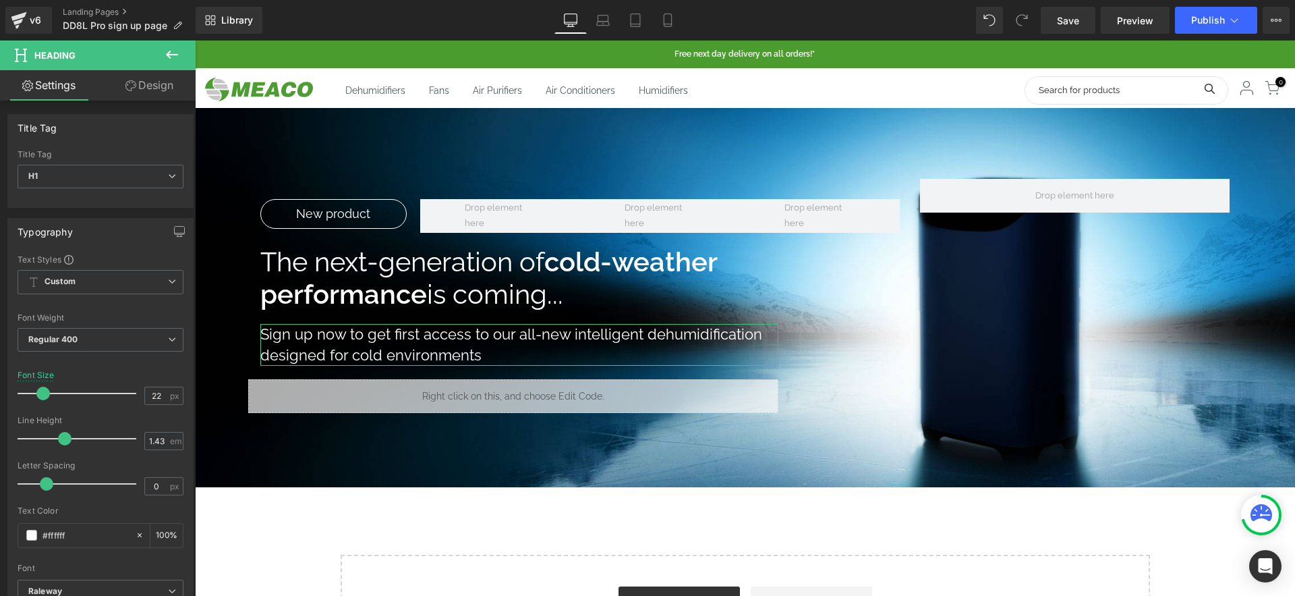
click at [151, 89] on link "Design" at bounding box center [150, 85] width 98 height 30
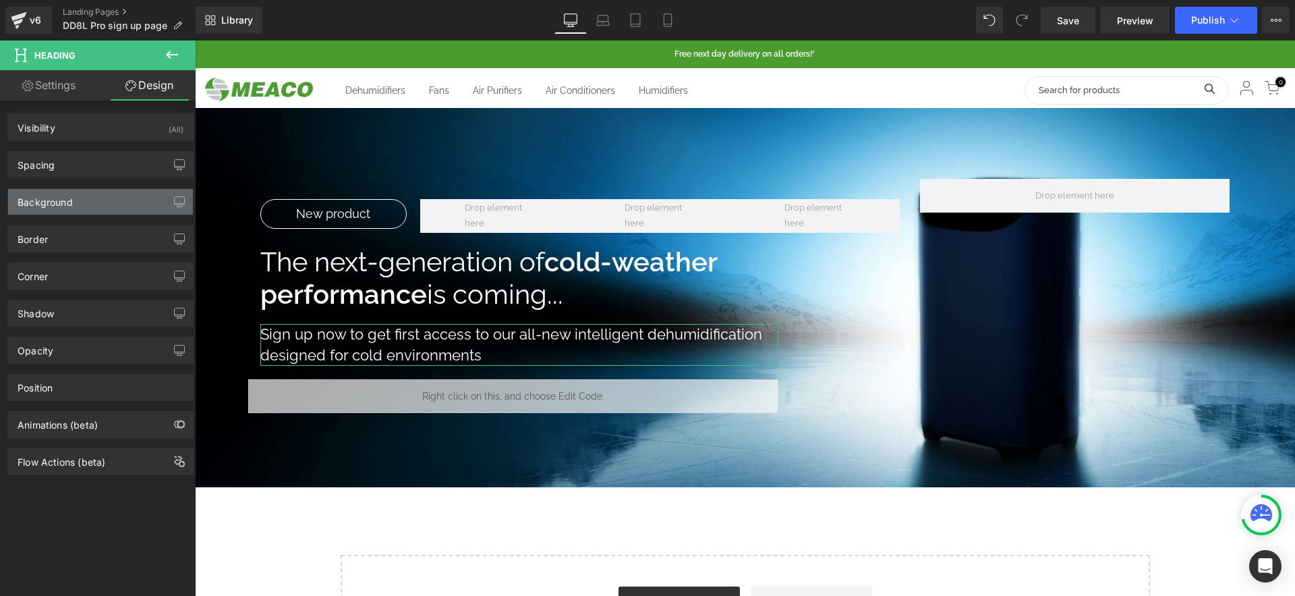
click at [153, 206] on div "Background" at bounding box center [100, 202] width 185 height 26
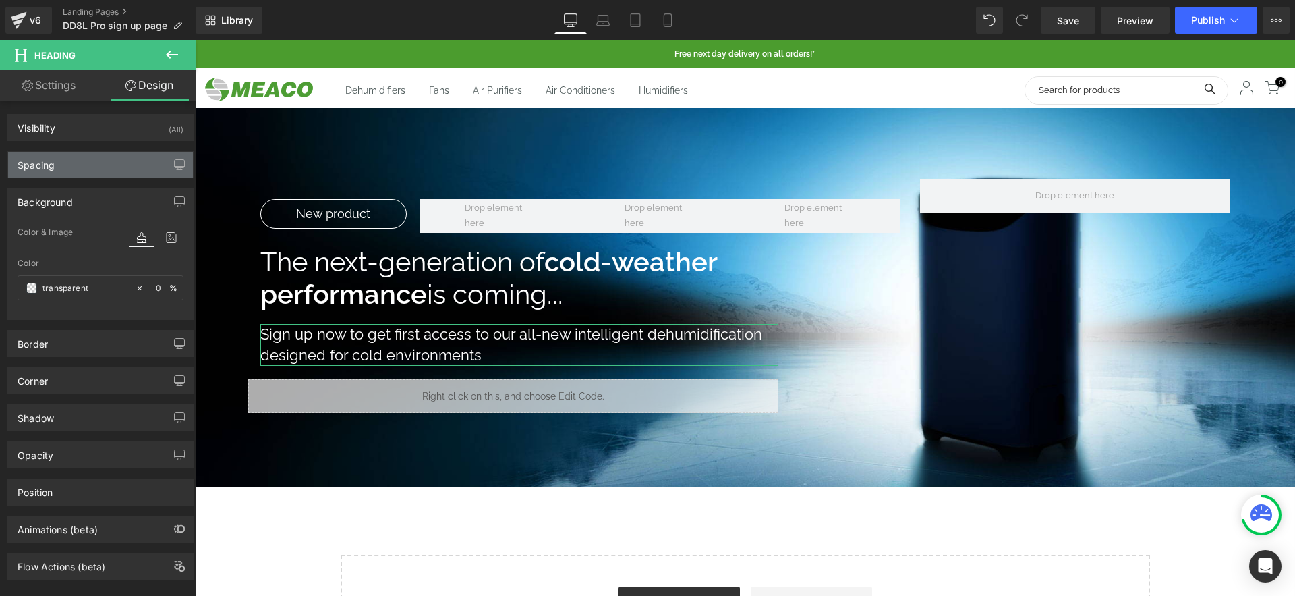
click at [132, 166] on div "Spacing" at bounding box center [100, 165] width 185 height 26
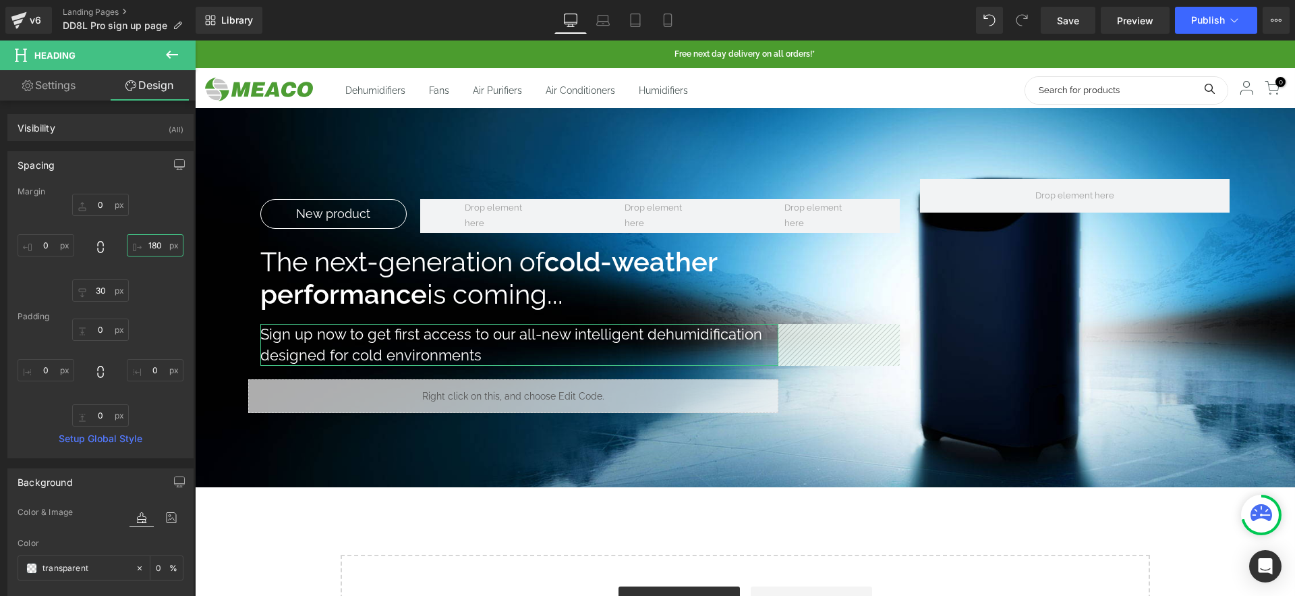
click at [152, 239] on input "180" at bounding box center [155, 245] width 57 height 22
type input "250"
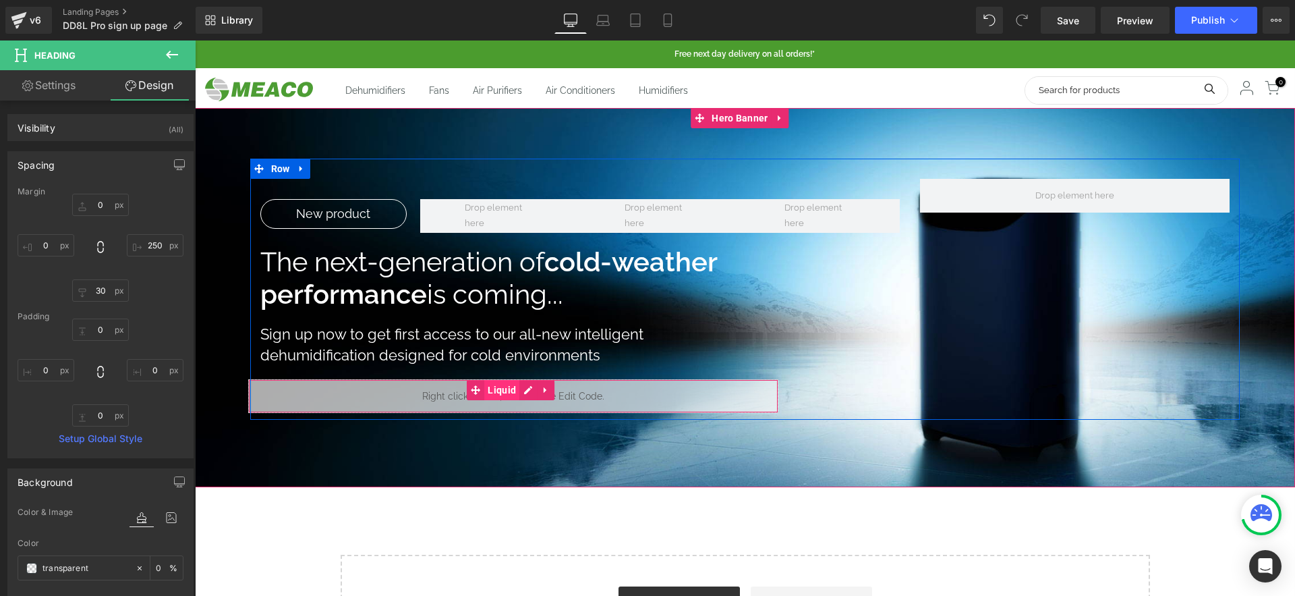
click at [486, 389] on span "Liquid" at bounding box center [501, 390] width 35 height 20
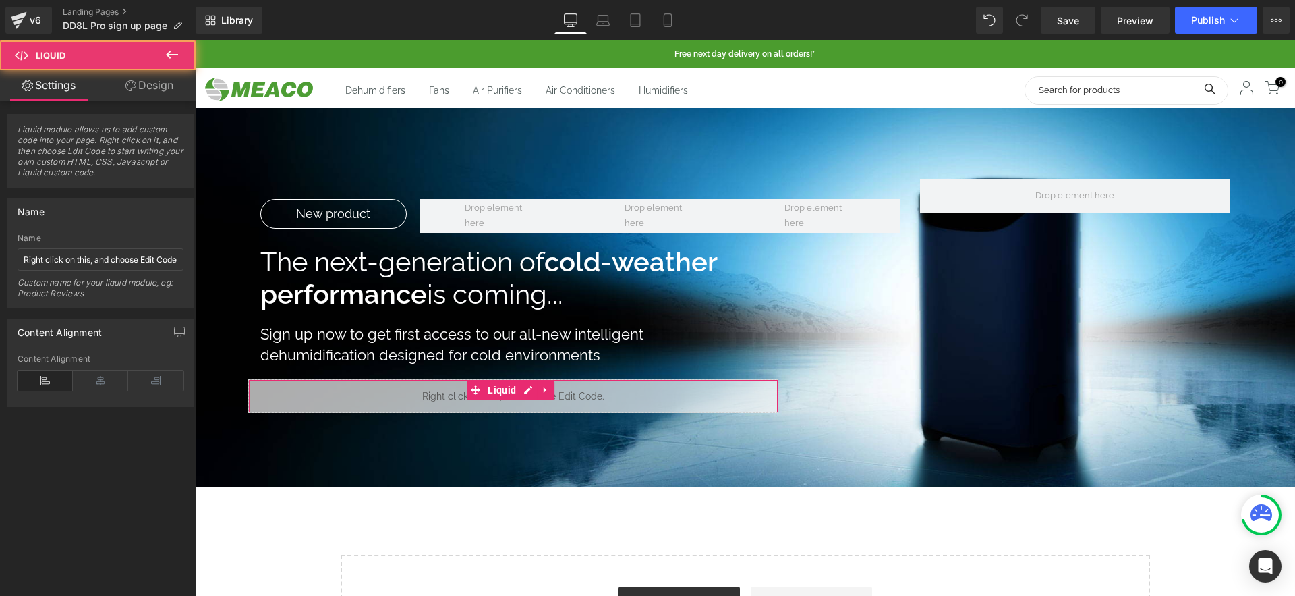
click at [154, 90] on link "Design" at bounding box center [150, 85] width 98 height 30
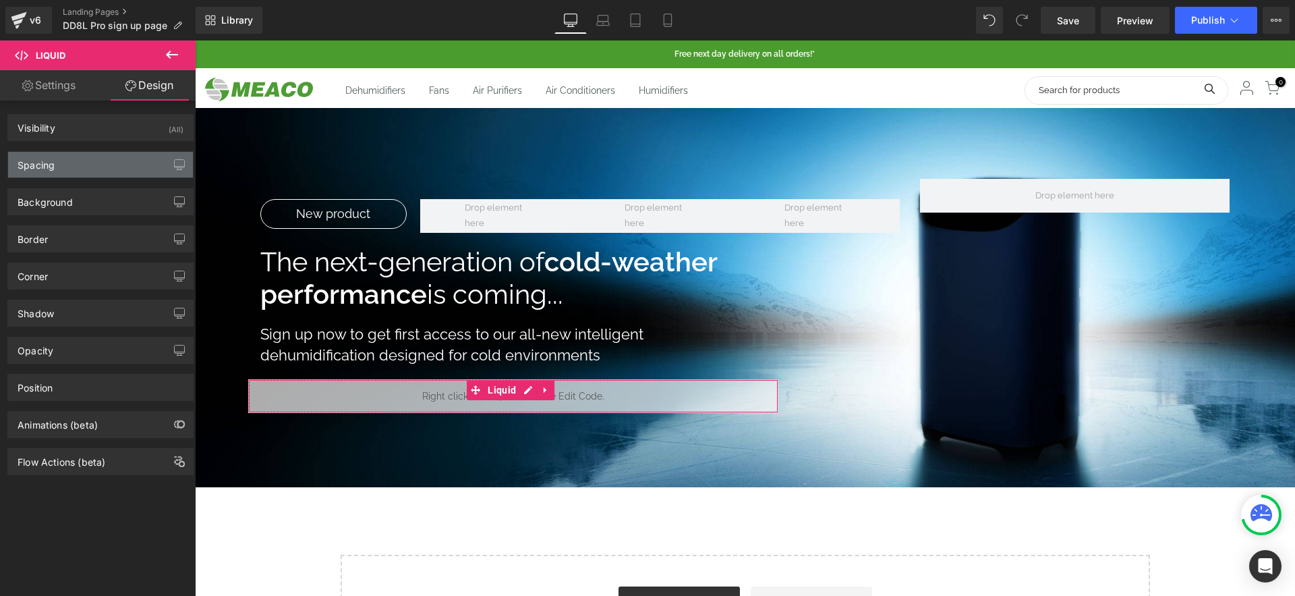
click at [132, 173] on div "Spacing" at bounding box center [100, 165] width 185 height 26
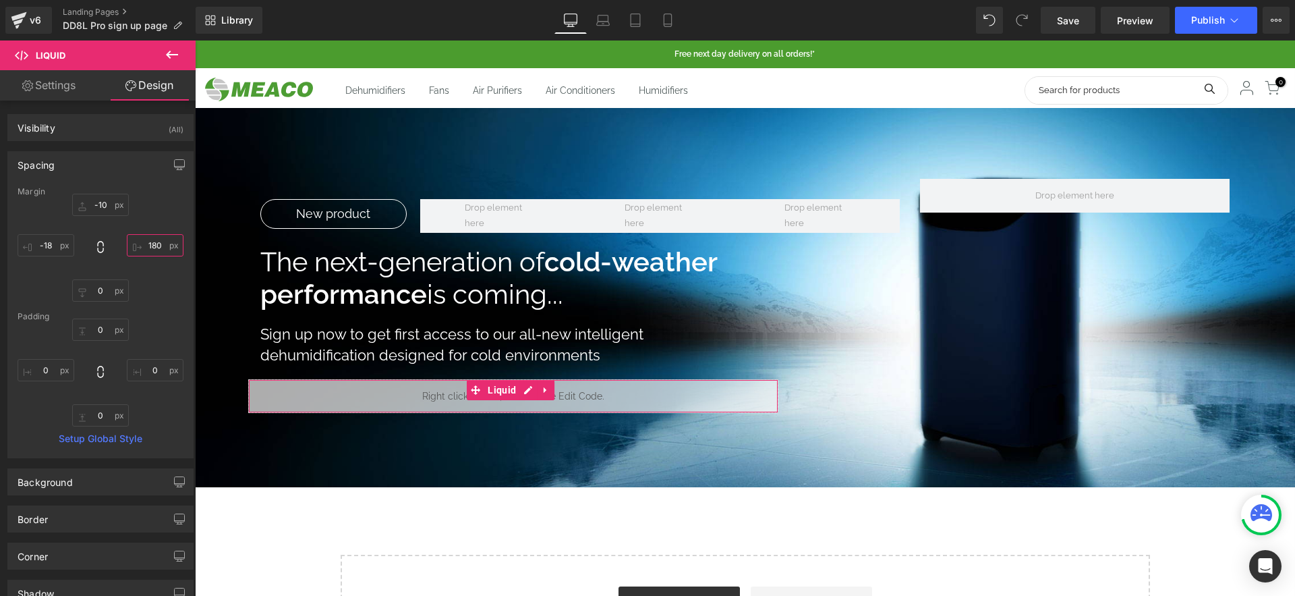
click at [152, 247] on input "180" at bounding box center [155, 245] width 57 height 22
type input "240"
click at [1087, 18] on link "Save" at bounding box center [1068, 20] width 55 height 27
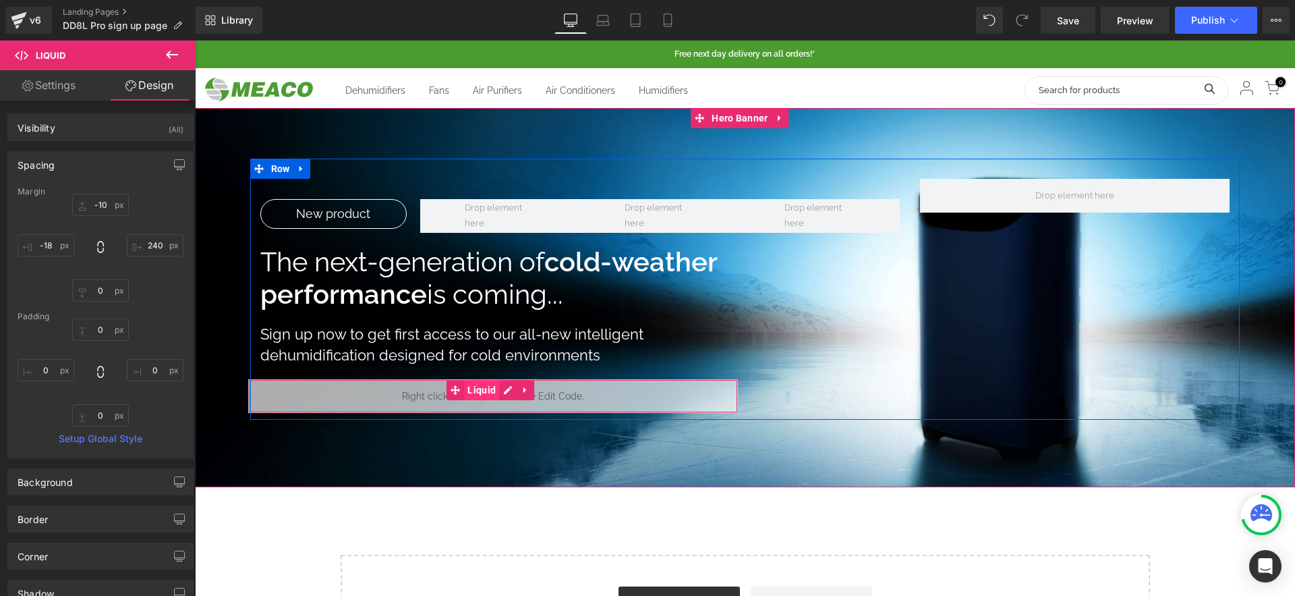
click at [475, 390] on span "Liquid" at bounding box center [481, 390] width 35 height 20
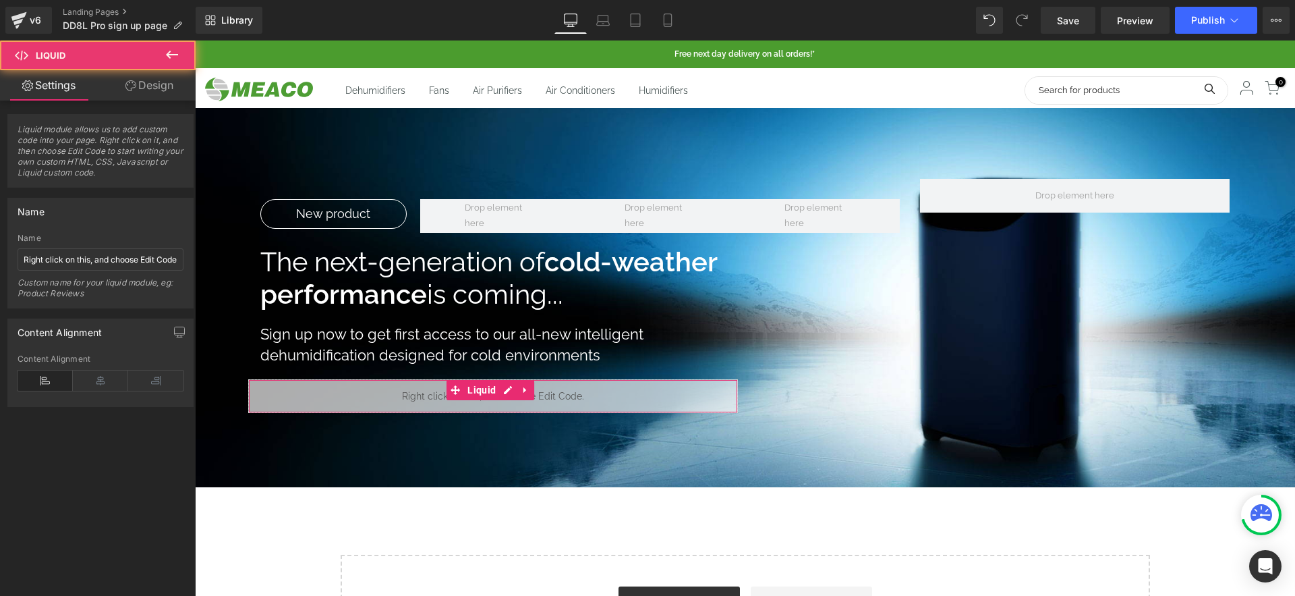
click at [159, 88] on link "Design" at bounding box center [150, 85] width 98 height 30
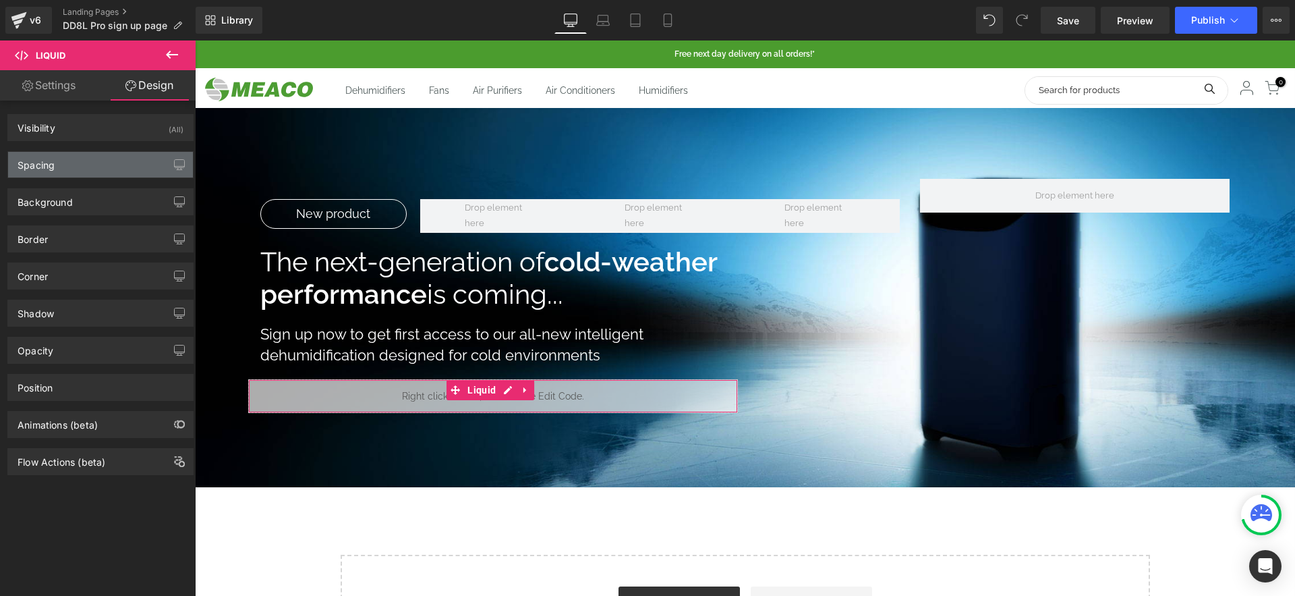
click at [132, 173] on div "Spacing" at bounding box center [100, 165] width 185 height 26
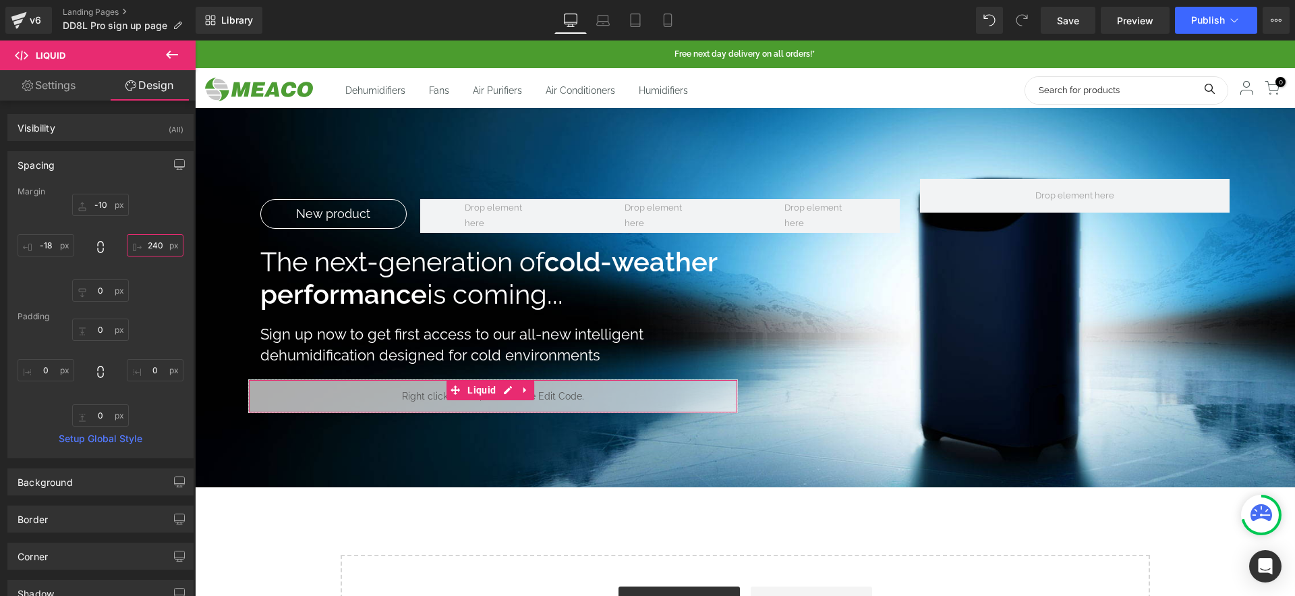
click at [157, 242] on input "240" at bounding box center [155, 245] width 57 height 22
type input "280"
click at [1080, 10] on link "Save" at bounding box center [1068, 20] width 55 height 27
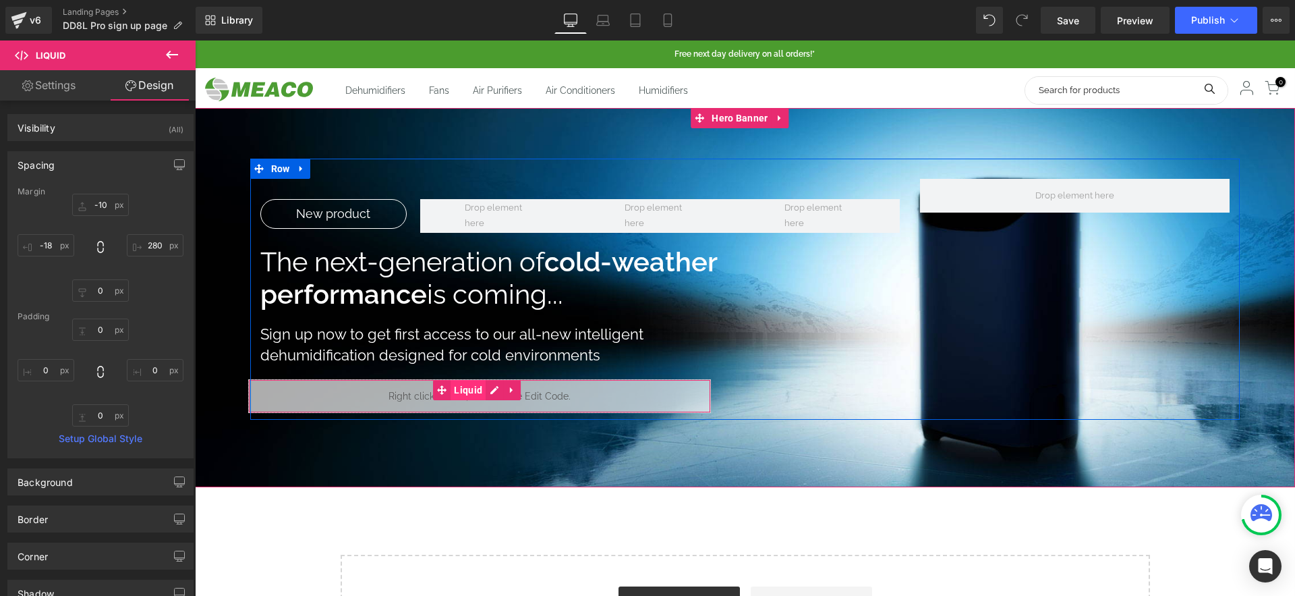
click at [457, 387] on span "Liquid" at bounding box center [468, 390] width 35 height 20
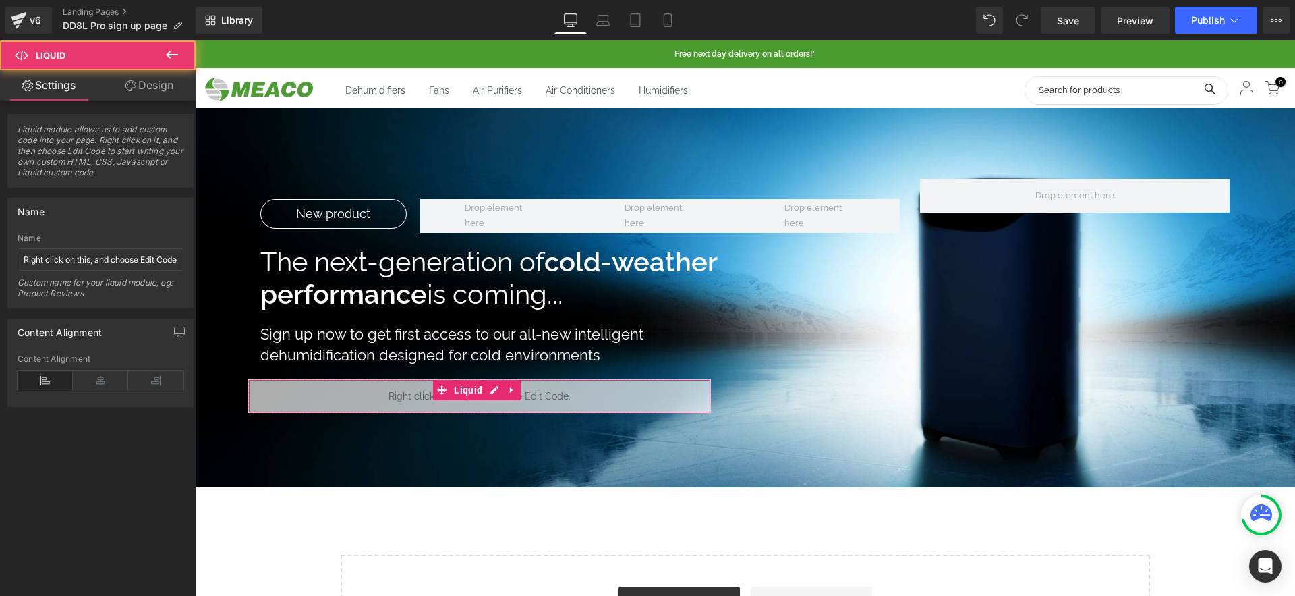
click at [144, 99] on link "Design" at bounding box center [150, 85] width 98 height 30
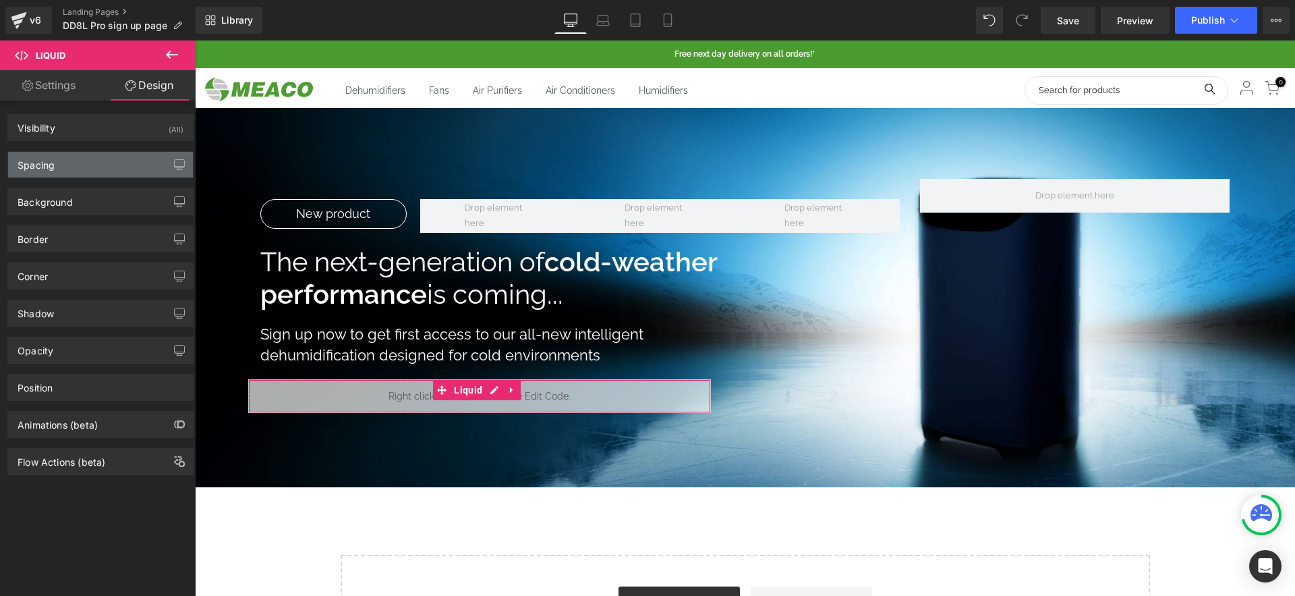
click at [107, 171] on div "Spacing" at bounding box center [100, 165] width 185 height 26
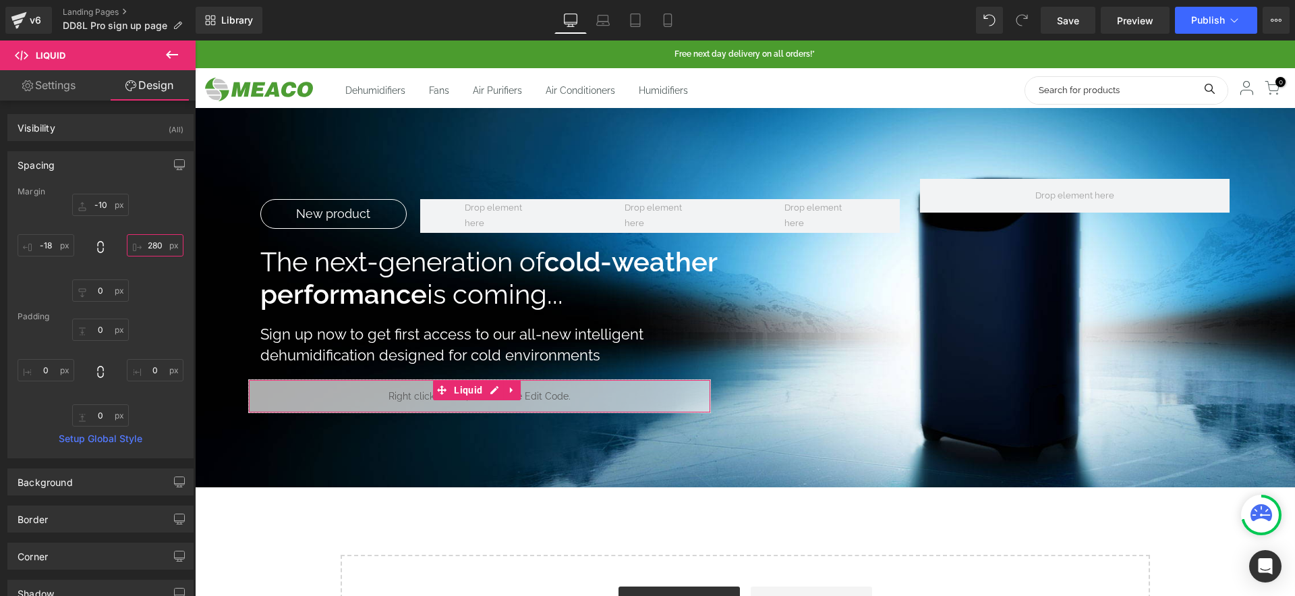
click at [157, 244] on input "280" at bounding box center [155, 245] width 57 height 22
click at [1066, 12] on link "Save" at bounding box center [1068, 20] width 55 height 27
click at [151, 235] on input "170" at bounding box center [155, 245] width 57 height 22
type input "200"
click at [1065, 24] on span "Save" at bounding box center [1068, 20] width 22 height 14
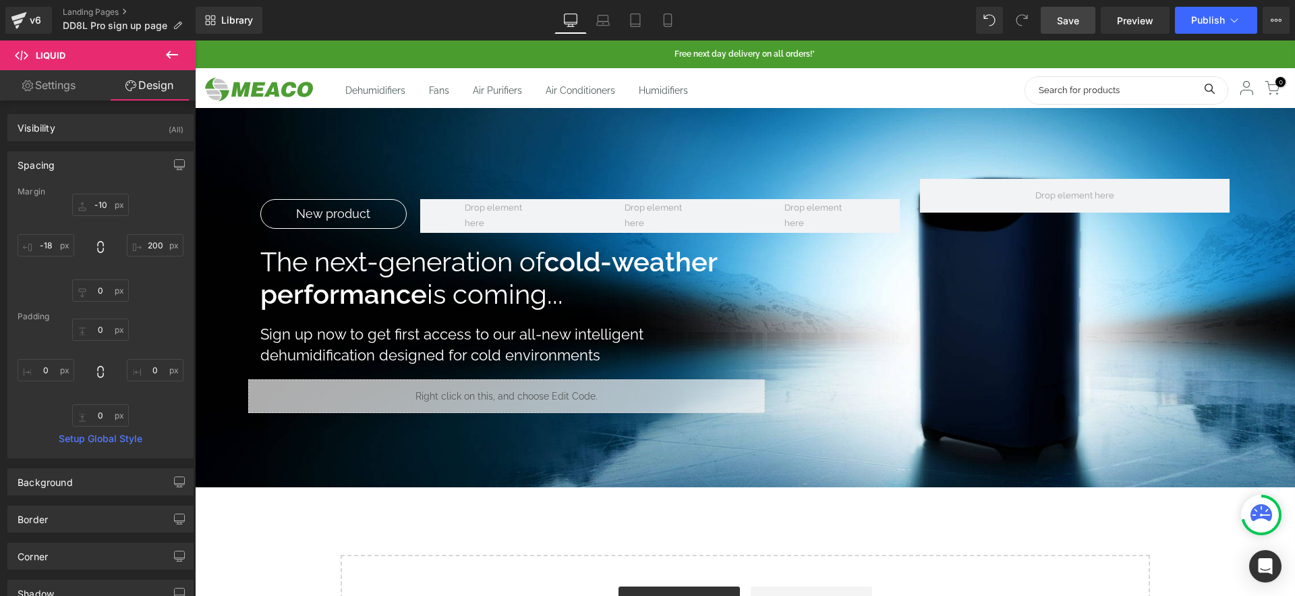
click at [195, 40] on div at bounding box center [195, 40] width 0 height 0
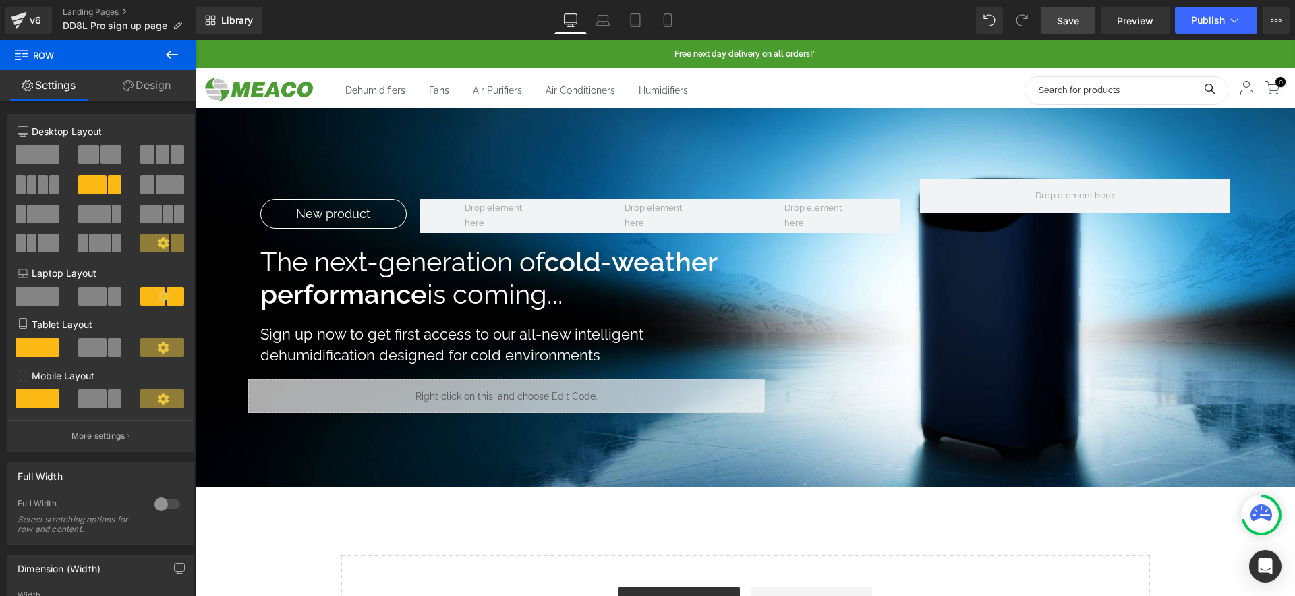
click at [1076, 14] on span "Save" at bounding box center [1068, 20] width 22 height 14
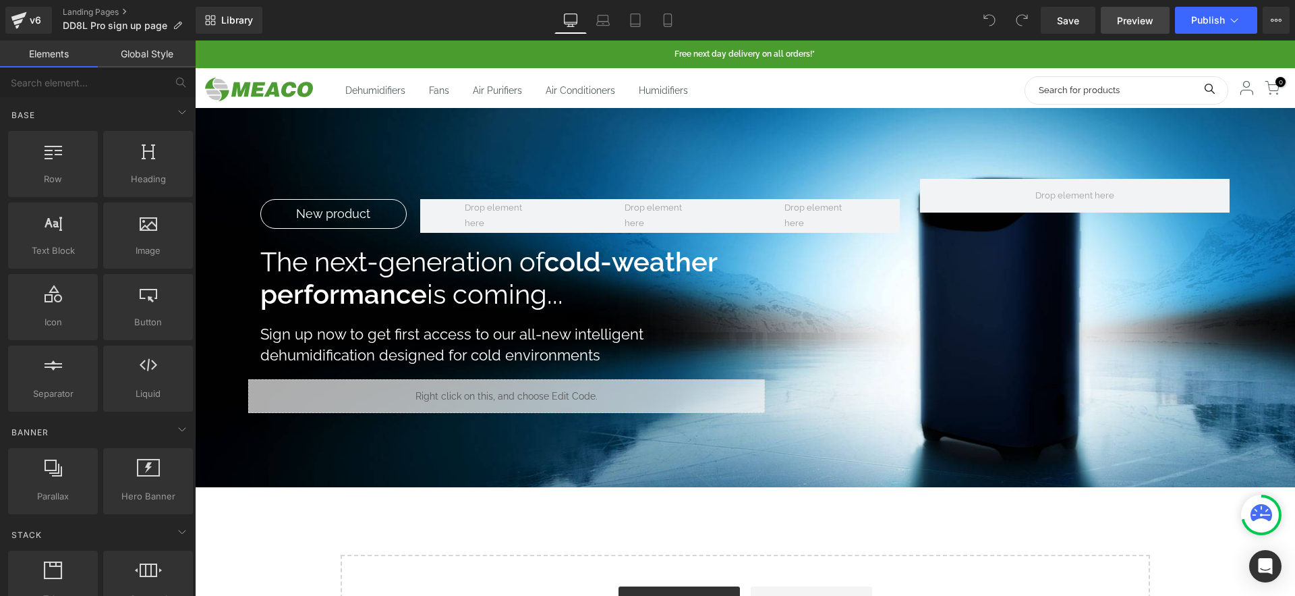
click at [1135, 20] on span "Preview" at bounding box center [1135, 20] width 36 height 14
